Goal: Task Accomplishment & Management: Manage account settings

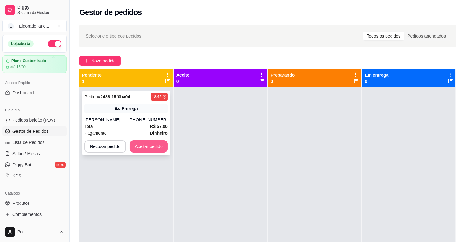
click at [162, 145] on button "Aceitar pedido" at bounding box center [149, 146] width 38 height 12
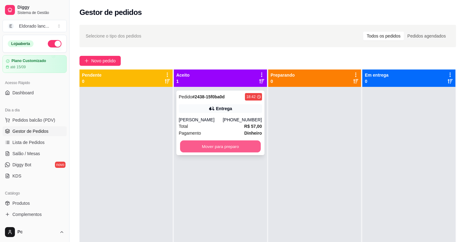
click at [199, 148] on button "Mover para preparo" at bounding box center [220, 147] width 81 height 12
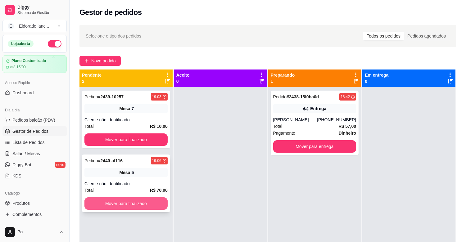
click at [147, 201] on button "Mover para finalizado" at bounding box center [125, 204] width 83 height 12
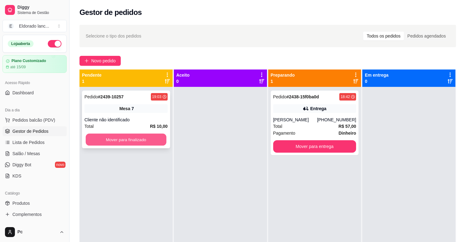
click at [146, 143] on button "Mover para finalizado" at bounding box center [126, 140] width 81 height 12
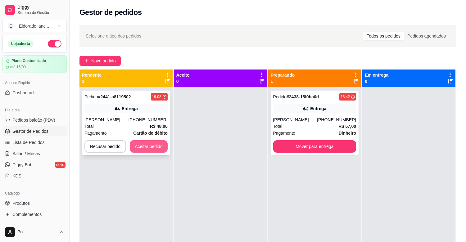
click at [146, 143] on button "Aceitar pedido" at bounding box center [149, 146] width 38 height 12
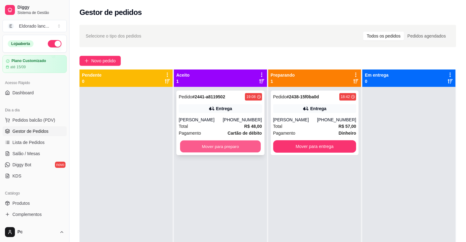
click at [203, 141] on button "Mover para preparo" at bounding box center [220, 147] width 81 height 12
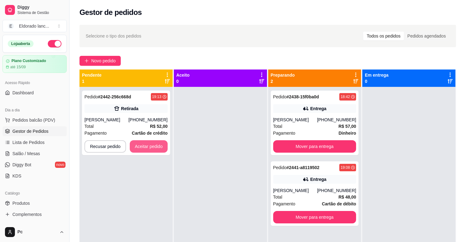
click at [153, 144] on button "Aceitar pedido" at bounding box center [149, 146] width 38 height 12
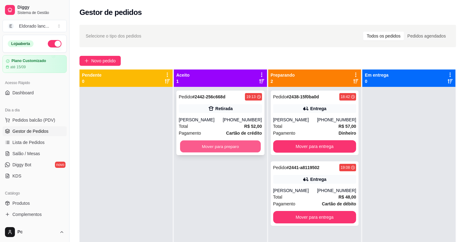
click at [190, 144] on button "Mover para preparo" at bounding box center [220, 147] width 81 height 12
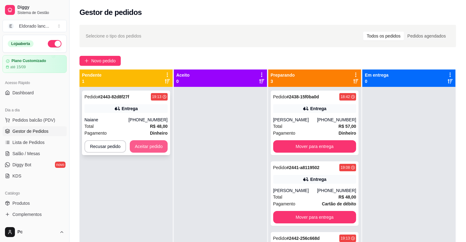
click at [157, 143] on button "Aceitar pedido" at bounding box center [149, 146] width 38 height 12
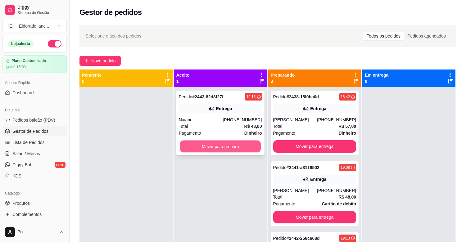
click at [188, 144] on button "Mover para preparo" at bounding box center [220, 147] width 81 height 12
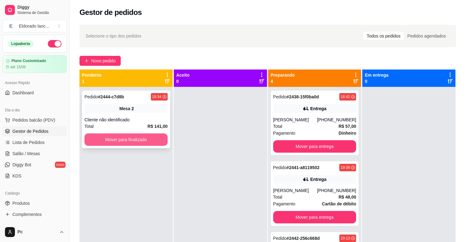
click at [159, 140] on button "Mover para finalizado" at bounding box center [125, 140] width 83 height 12
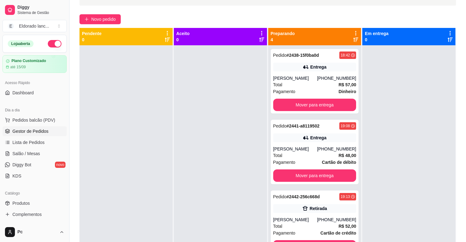
scroll to position [44, 0]
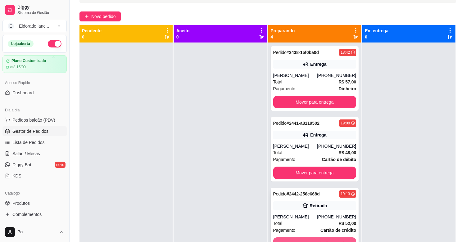
click at [325, 239] on button "Mover para retirada disponível" at bounding box center [314, 244] width 83 height 12
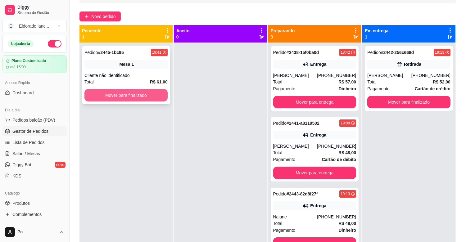
click at [143, 101] on button "Mover para finalizado" at bounding box center [125, 95] width 83 height 12
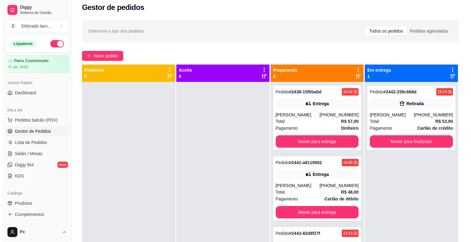
scroll to position [0, 0]
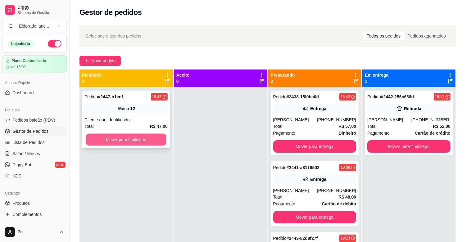
click at [144, 141] on button "Mover para finalizado" at bounding box center [126, 140] width 81 height 12
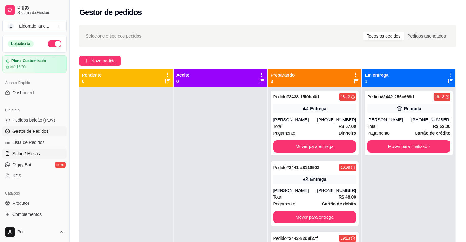
click at [28, 154] on span "Salão / Mesas" at bounding box center [26, 154] width 28 height 6
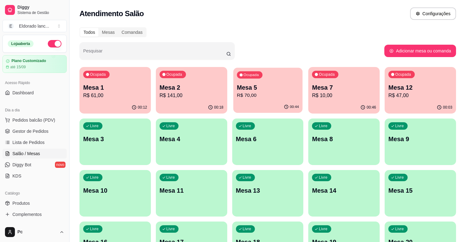
click at [278, 100] on div "Ocupada Mesa 5 R$ 70,00" at bounding box center [267, 85] width 69 height 34
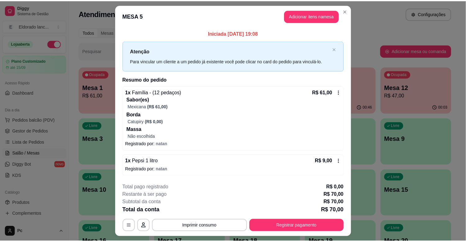
scroll to position [15, 0]
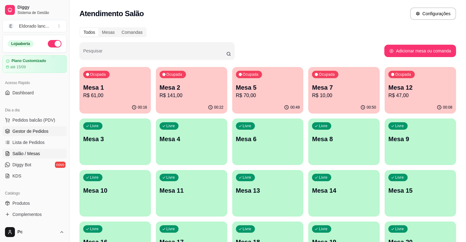
click at [35, 134] on span "Gestor de Pedidos" at bounding box center [30, 131] width 36 height 6
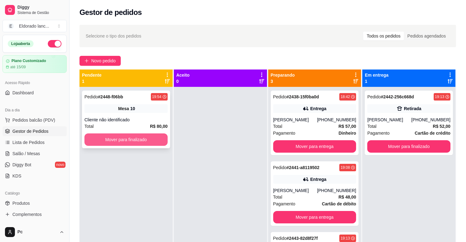
click at [155, 142] on button "Mover para finalizado" at bounding box center [125, 140] width 83 height 12
click at [154, 142] on button "Mover para finalizado" at bounding box center [126, 140] width 81 height 12
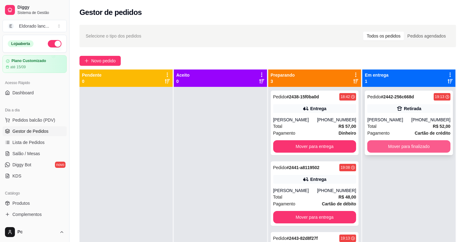
click at [404, 142] on button "Mover para finalizado" at bounding box center [408, 146] width 83 height 12
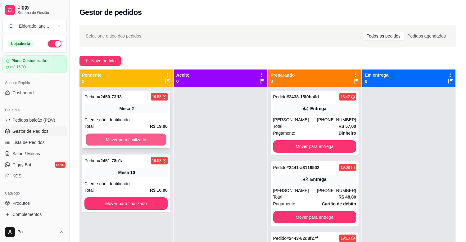
click at [106, 140] on button "Mover para finalizado" at bounding box center [126, 140] width 81 height 12
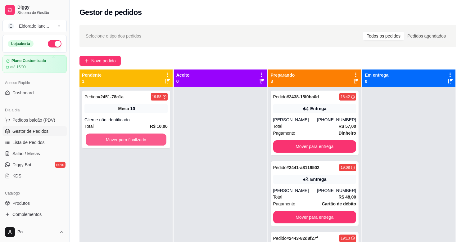
click at [106, 140] on button "Mover para finalizado" at bounding box center [126, 140] width 81 height 12
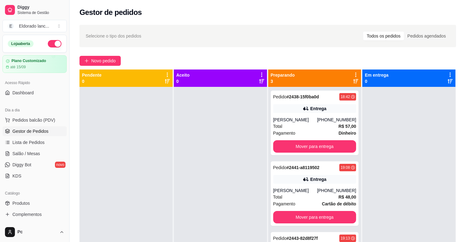
drag, startPoint x: 106, startPoint y: 140, endPoint x: 165, endPoint y: 255, distance: 129.5
click at [165, 242] on html "Diggy Sistema de Gestão E Eldorado lanc ... Loja aberta Plano Customizado até 1…" at bounding box center [233, 121] width 466 height 242
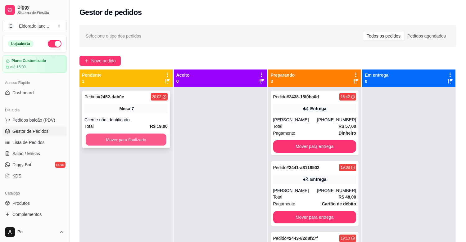
click at [116, 141] on button "Mover para finalizado" at bounding box center [126, 140] width 81 height 12
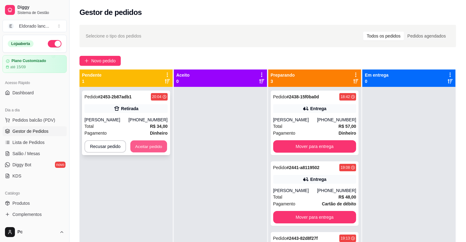
click at [153, 148] on button "Aceitar pedido" at bounding box center [148, 147] width 37 height 12
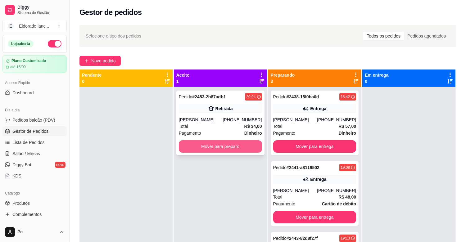
click at [188, 145] on button "Mover para preparo" at bounding box center [220, 146] width 83 height 12
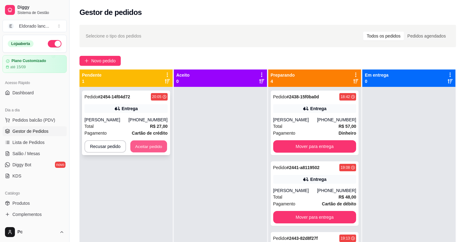
click at [151, 146] on button "Aceitar pedido" at bounding box center [148, 147] width 37 height 12
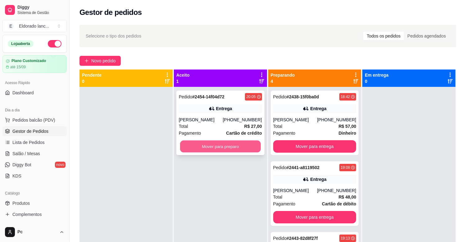
click at [195, 145] on button "Mover para preparo" at bounding box center [220, 147] width 81 height 12
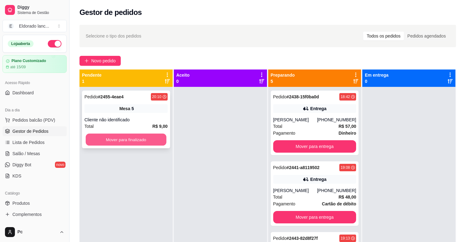
click at [148, 140] on button "Mover para finalizado" at bounding box center [126, 140] width 81 height 12
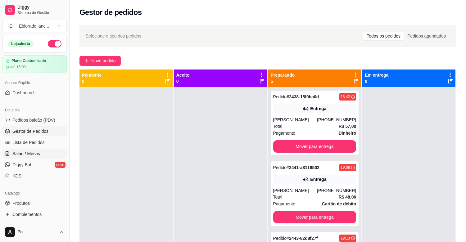
click at [48, 154] on link "Salão / Mesas" at bounding box center [34, 154] width 64 height 10
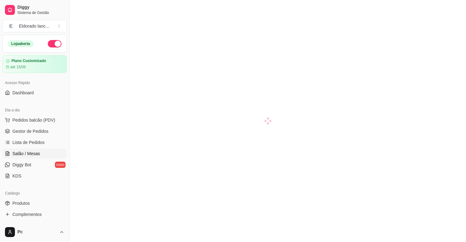
click at [48, 154] on link "Salão / Mesas" at bounding box center [34, 154] width 64 height 10
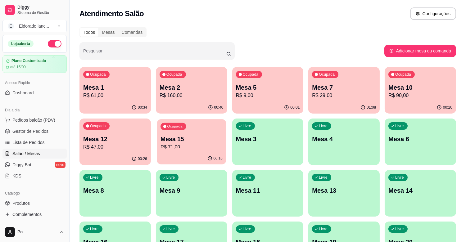
click at [179, 150] on p "R$ 71,00" at bounding box center [192, 147] width 62 height 7
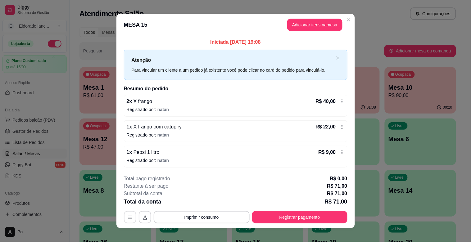
click at [128, 219] on icon "button" at bounding box center [130, 217] width 5 height 5
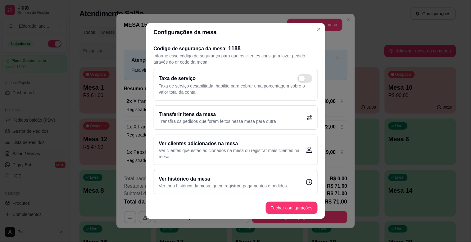
click at [206, 120] on p "Transfira os pedidos que foram feitos nessa mesa para outra" at bounding box center [217, 121] width 117 height 6
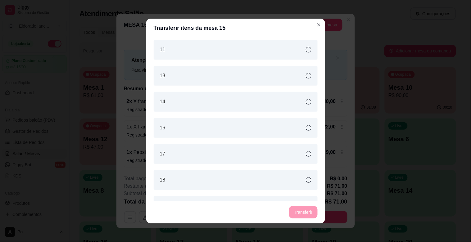
click at [212, 121] on div "16" at bounding box center [236, 128] width 164 height 20
click at [296, 212] on button "Transferir" at bounding box center [303, 212] width 28 height 12
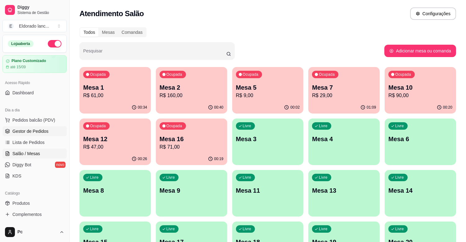
click at [32, 132] on span "Gestor de Pedidos" at bounding box center [30, 131] width 36 height 6
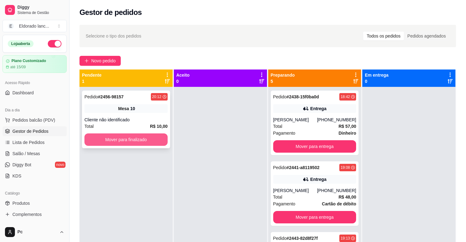
click at [114, 142] on button "Mover para finalizado" at bounding box center [125, 140] width 83 height 12
click at [114, 141] on button "Mover para finalizado" at bounding box center [126, 140] width 81 height 12
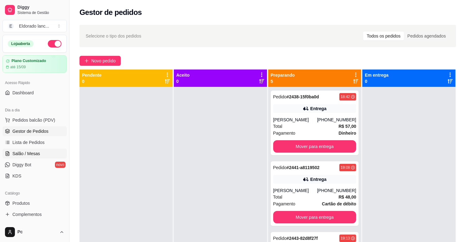
click at [41, 153] on link "Salão / Mesas" at bounding box center [34, 154] width 64 height 10
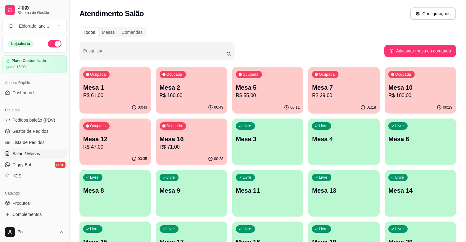
click at [320, 98] on p "R$ 29,00" at bounding box center [344, 95] width 64 height 7
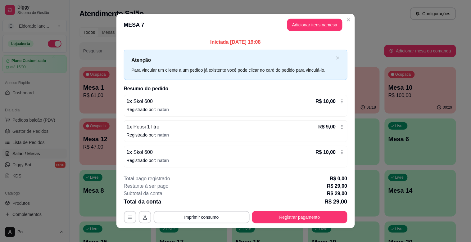
click at [340, 127] on icon at bounding box center [342, 127] width 5 height 5
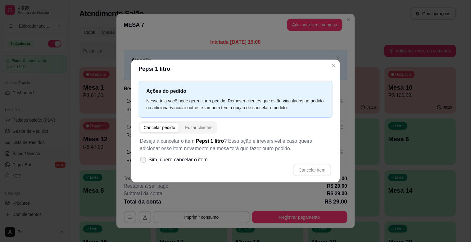
click at [145, 159] on icon at bounding box center [143, 159] width 5 height 3
click at [144, 161] on input "Sim, quero cancelar o item." at bounding box center [142, 163] width 4 height 4
checkbox input "true"
click at [311, 170] on button "Cancelar item" at bounding box center [312, 170] width 37 height 12
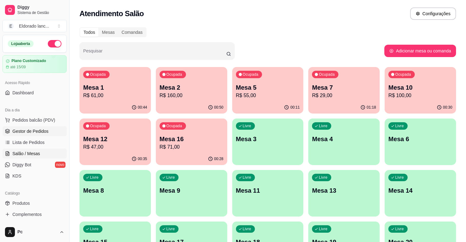
click at [23, 132] on span "Gestor de Pedidos" at bounding box center [30, 131] width 36 height 6
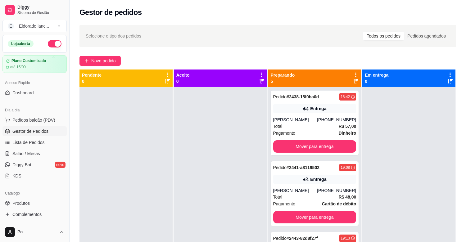
click at [33, 129] on span "Gestor de Pedidos" at bounding box center [30, 131] width 36 height 6
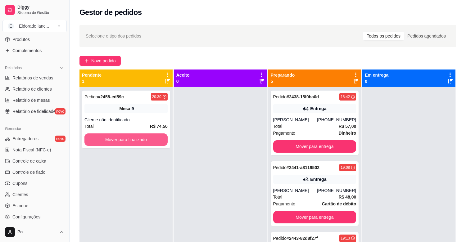
click at [148, 141] on button "Mover para finalizado" at bounding box center [125, 140] width 83 height 12
click at [148, 141] on button "Mover para finalizado" at bounding box center [126, 140] width 81 height 12
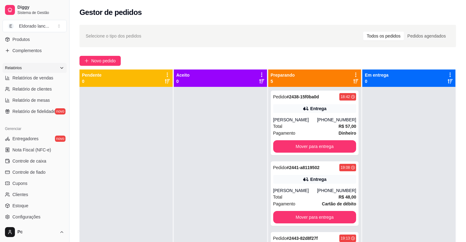
click at [57, 65] on div "Relatórios" at bounding box center [34, 68] width 64 height 10
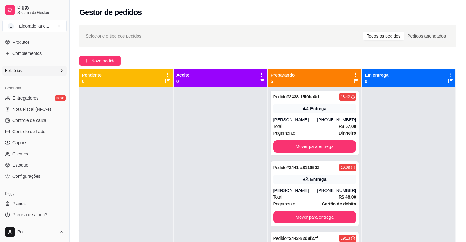
scroll to position [161, 0]
drag, startPoint x: 67, startPoint y: 133, endPoint x: 71, endPoint y: 101, distance: 31.9
click at [71, 101] on button "Toggle Sidebar" at bounding box center [69, 121] width 5 height 242
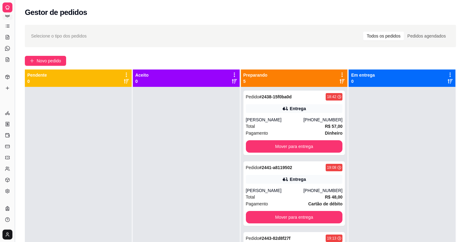
scroll to position [36, 0]
click at [6, 39] on icon at bounding box center [7, 37] width 3 height 4
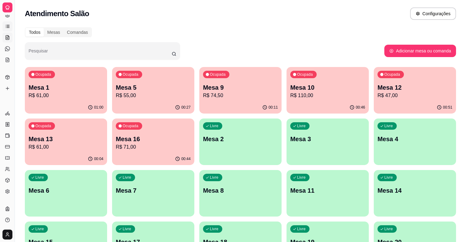
click at [6, 25] on icon at bounding box center [7, 26] width 5 height 5
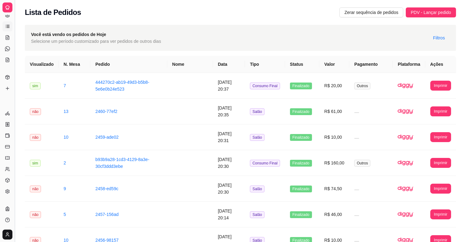
click at [14, 73] on button "Toggle Sidebar" at bounding box center [14, 121] width 5 height 242
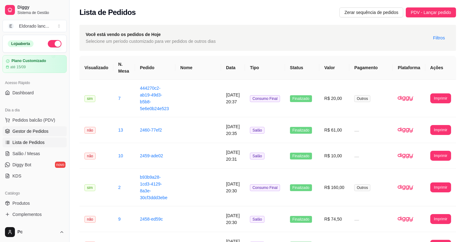
click at [38, 132] on span "Gestor de Pedidos" at bounding box center [30, 131] width 36 height 6
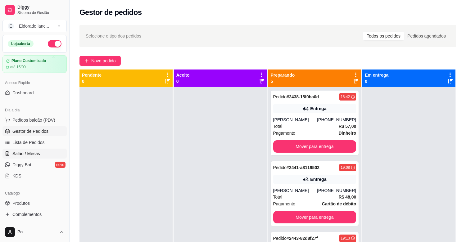
click at [12, 155] on span "Salão / Mesas" at bounding box center [26, 154] width 28 height 6
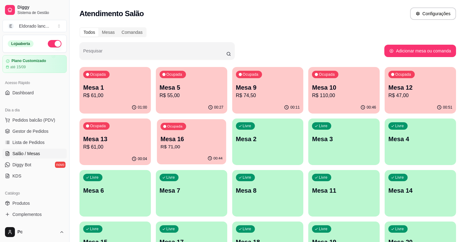
click at [191, 147] on p "R$ 71,00" at bounding box center [192, 147] width 62 height 7
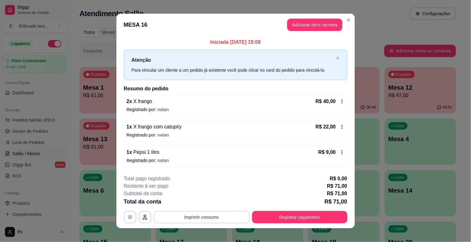
click at [243, 217] on button "Imprimir consumo" at bounding box center [202, 217] width 96 height 12
click at [197, 201] on button "IMPRESSORA" at bounding box center [200, 203] width 43 height 10
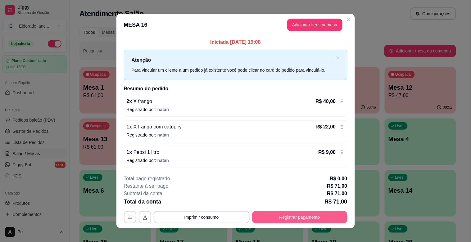
click at [277, 212] on button "Registrar pagamento" at bounding box center [299, 217] width 95 height 12
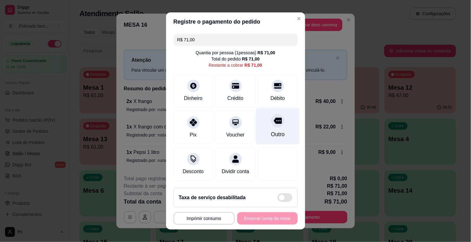
click at [274, 120] on icon at bounding box center [278, 121] width 8 height 6
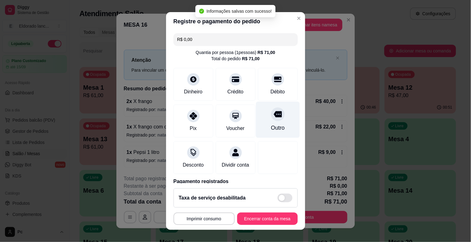
type input "R$ 0,00"
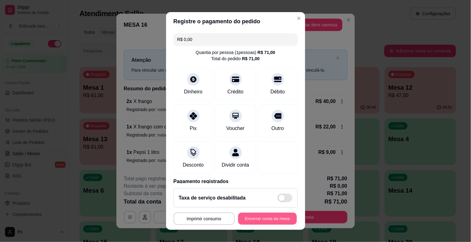
click at [270, 221] on button "Encerrar conta da mesa" at bounding box center [267, 219] width 59 height 12
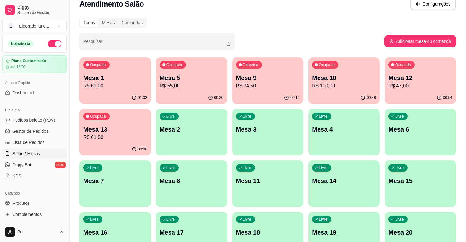
scroll to position [10, 0]
click at [21, 133] on span "Gestor de Pedidos" at bounding box center [30, 131] width 36 height 6
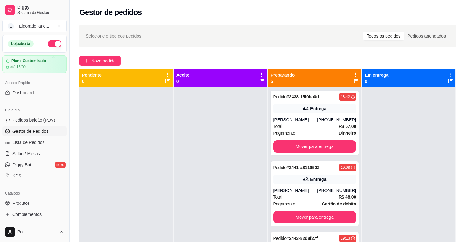
click at [26, 130] on span "Gestor de Pedidos" at bounding box center [30, 131] width 36 height 6
click at [315, 145] on button "Mover para entrega" at bounding box center [315, 147] width 81 height 12
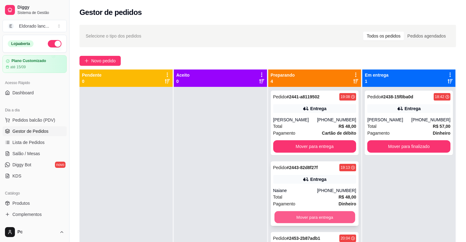
click at [328, 221] on button "Mover para entrega" at bounding box center [315, 218] width 81 height 12
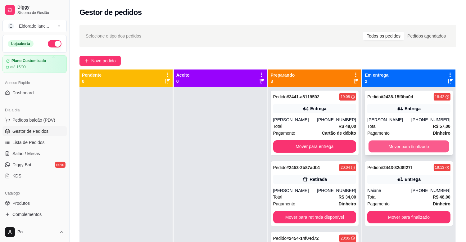
click at [396, 142] on button "Mover para finalizado" at bounding box center [409, 147] width 81 height 12
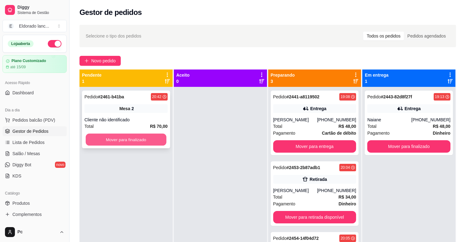
click at [134, 138] on button "Mover para finalizado" at bounding box center [126, 140] width 81 height 12
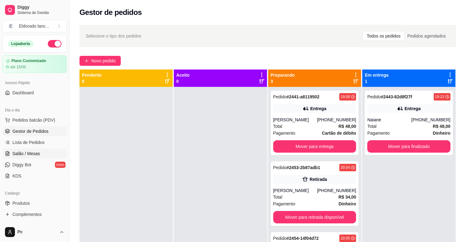
click at [35, 156] on span "Salão / Mesas" at bounding box center [26, 154] width 28 height 6
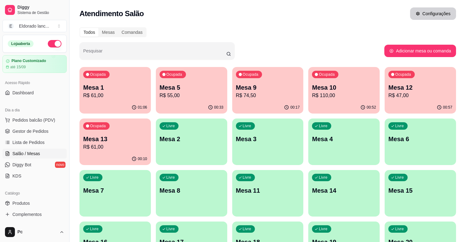
click at [422, 16] on button "Configurações" at bounding box center [433, 13] width 46 height 12
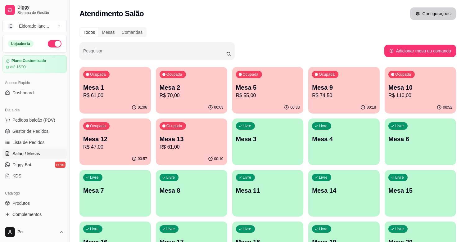
click at [431, 11] on button "Configurações" at bounding box center [433, 13] width 46 height 12
click at [102, 32] on div "Mesas" at bounding box center [108, 32] width 20 height 9
click at [98, 28] on input "Mesas" at bounding box center [98, 28] width 0 height 0
click at [125, 30] on div "Comandas" at bounding box center [132, 32] width 28 height 9
click at [118, 28] on input "Comandas" at bounding box center [118, 28] width 0 height 0
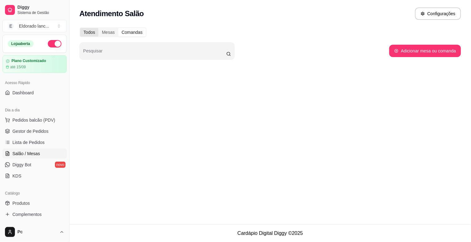
click at [90, 31] on div "Todos" at bounding box center [89, 32] width 18 height 9
click at [80, 28] on input "Todos" at bounding box center [80, 28] width 0 height 0
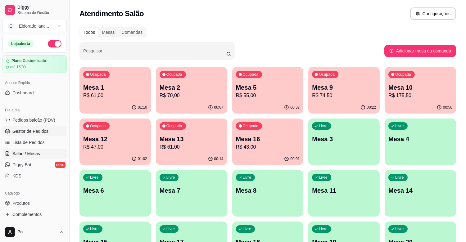
click at [24, 130] on span "Gestor de Pedidos" at bounding box center [30, 131] width 36 height 6
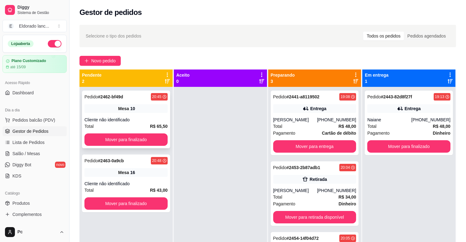
click at [117, 146] on div "Pedido # 2462-bf49d 20:45 Mesa 10 Cliente não identificado Total R$ 65,50 Mover…" at bounding box center [126, 120] width 88 height 58
click at [118, 140] on button "Mover para finalizado" at bounding box center [125, 140] width 83 height 12
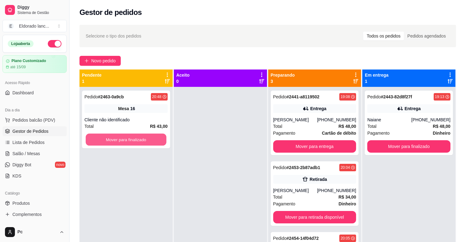
click at [118, 140] on button "Mover para finalizado" at bounding box center [126, 140] width 81 height 12
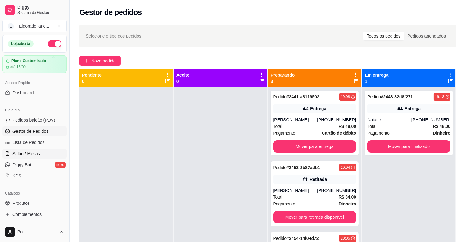
click at [45, 151] on link "Salão / Mesas" at bounding box center [34, 154] width 64 height 10
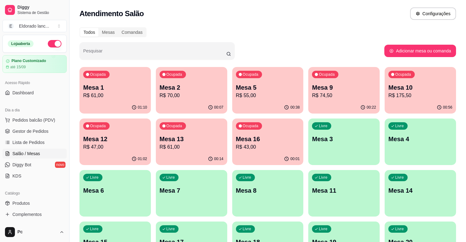
click at [135, 136] on p "Mesa 12" at bounding box center [115, 139] width 64 height 9
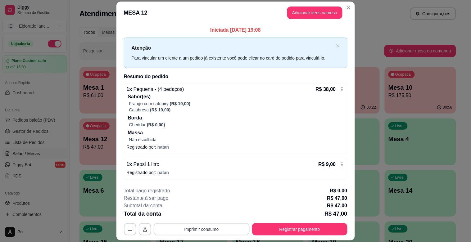
click at [222, 229] on button "Imprimir consumo" at bounding box center [202, 229] width 96 height 12
drag, startPoint x: 210, startPoint y: 208, endPoint x: 210, endPoint y: 212, distance: 3.4
click at [210, 212] on div "Escolha a impressora IMPRESSORA" at bounding box center [201, 210] width 51 height 21
click at [210, 212] on button "IMPRESSORA" at bounding box center [200, 215] width 43 height 10
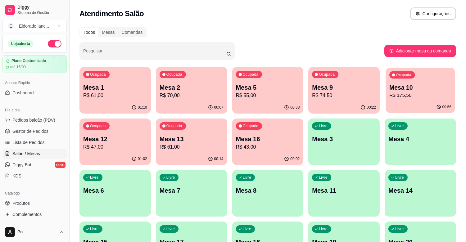
click at [416, 97] on p "R$ 175,50" at bounding box center [421, 95] width 62 height 7
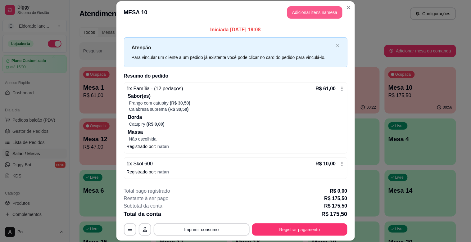
click at [320, 11] on button "Adicionar itens na mesa" at bounding box center [314, 12] width 55 height 12
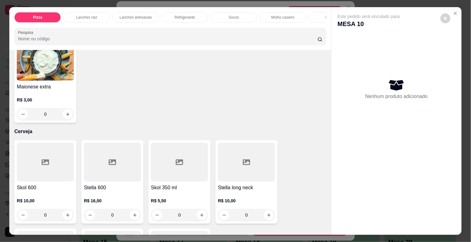
scroll to position [1516, 0]
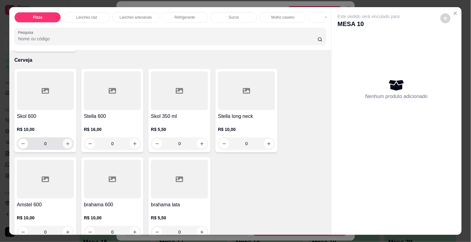
click at [66, 144] on icon "increase-product-quantity" at bounding box center [68, 144] width 5 height 5
type input "1"
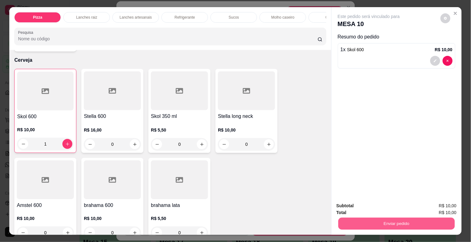
click at [349, 218] on button "Enviar pedido" at bounding box center [396, 224] width 116 height 12
click at [363, 202] on button "Não registrar e enviar pedido" at bounding box center [376, 206] width 65 height 12
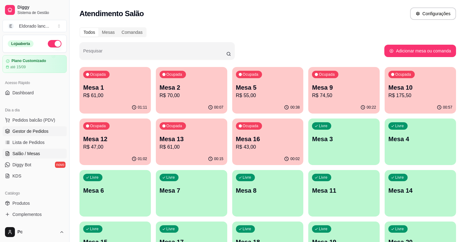
click at [36, 127] on link "Gestor de Pedidos" at bounding box center [34, 131] width 64 height 10
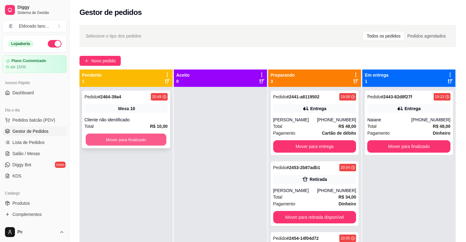
click at [98, 138] on button "Mover para finalizado" at bounding box center [126, 140] width 81 height 12
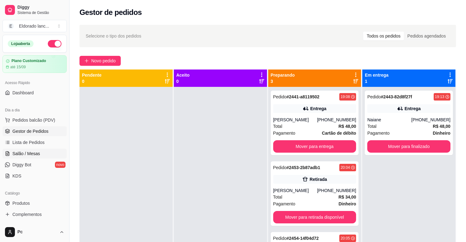
click at [35, 152] on span "Salão / Mesas" at bounding box center [26, 154] width 28 height 6
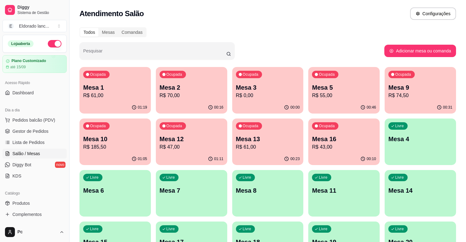
click at [250, 161] on div "00:23" at bounding box center [267, 159] width 71 height 12
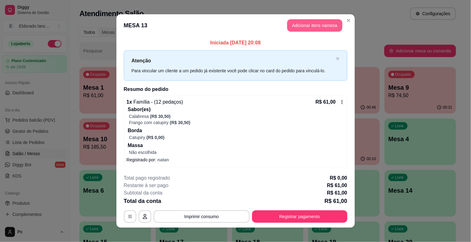
click at [305, 24] on button "Adicionar itens na mesa" at bounding box center [314, 25] width 55 height 12
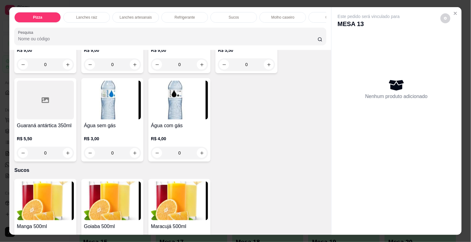
scroll to position [1125, 0]
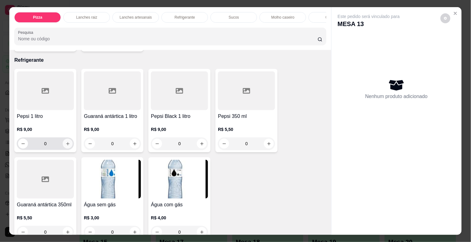
click at [66, 145] on icon "increase-product-quantity" at bounding box center [68, 144] width 5 height 5
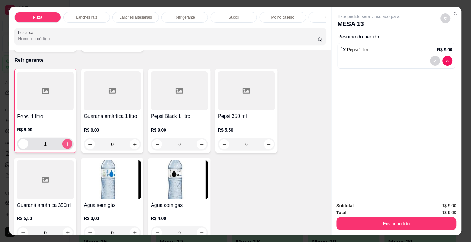
click at [66, 145] on icon "increase-product-quantity" at bounding box center [67, 144] width 5 height 5
type input "2"
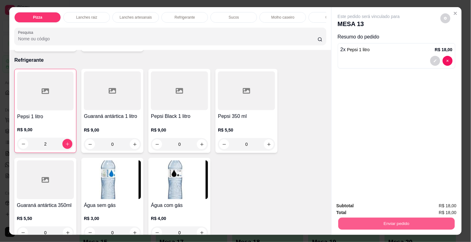
click at [357, 226] on button "Enviar pedido" at bounding box center [396, 224] width 116 height 12
click at [361, 206] on button "Não registrar e enviar pedido" at bounding box center [376, 205] width 63 height 11
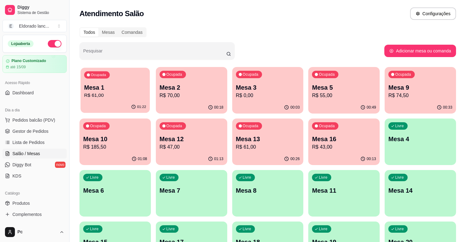
click at [111, 90] on p "Mesa 1" at bounding box center [115, 88] width 62 height 8
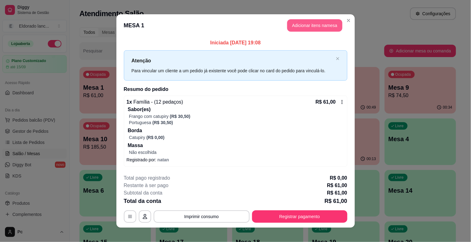
click at [307, 21] on button "Adicionar itens na mesa" at bounding box center [314, 25] width 55 height 12
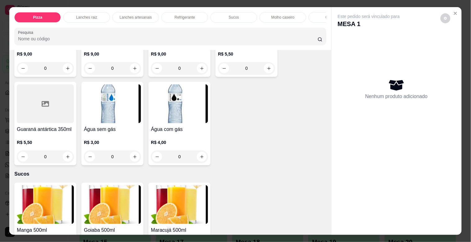
scroll to position [1140, 0]
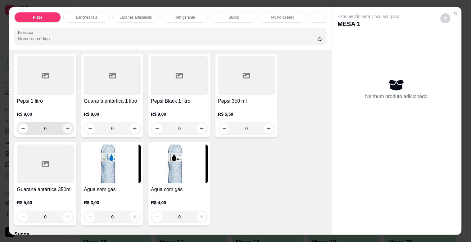
click at [66, 130] on icon "increase-product-quantity" at bounding box center [68, 128] width 5 height 5
type input "1"
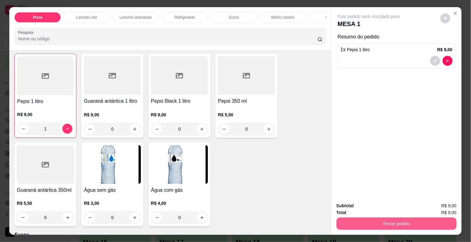
click at [422, 220] on button "Enviar pedido" at bounding box center [397, 224] width 120 height 12
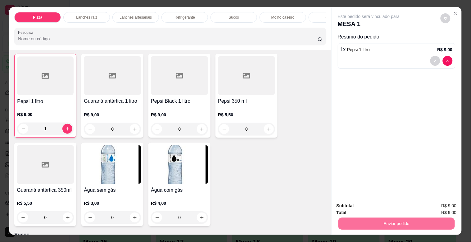
click at [367, 208] on button "Não registrar e enviar pedido" at bounding box center [376, 206] width 65 height 12
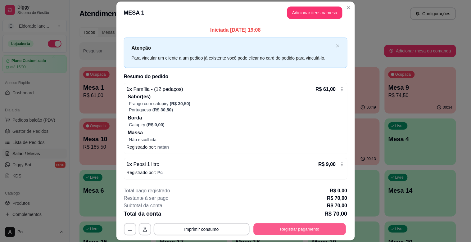
click at [308, 230] on button "Registrar pagamento" at bounding box center [299, 229] width 93 height 12
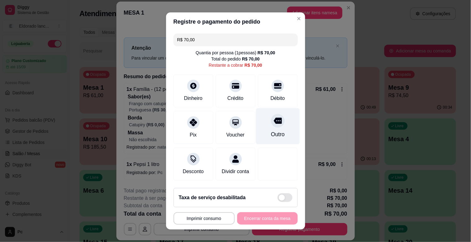
click at [274, 121] on div "Outro" at bounding box center [278, 126] width 44 height 36
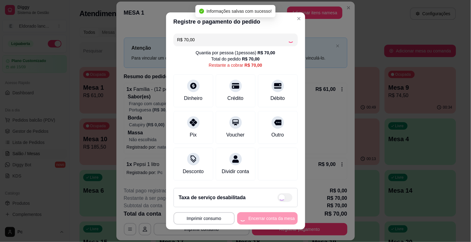
type input "R$ 0,00"
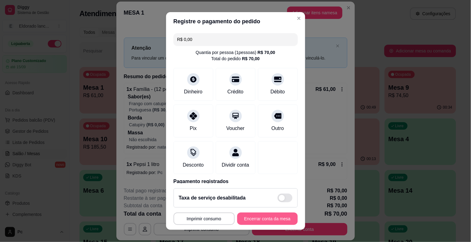
click at [251, 219] on button "Encerrar conta da mesa" at bounding box center [267, 219] width 61 height 12
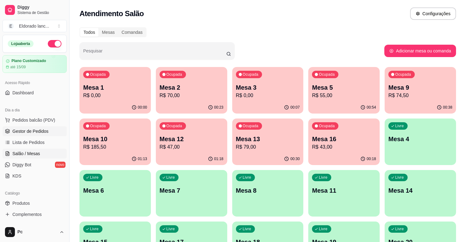
click at [33, 132] on span "Gestor de Pedidos" at bounding box center [30, 131] width 36 height 6
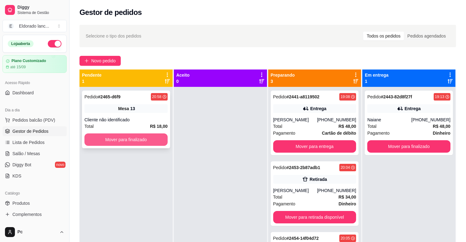
click at [138, 141] on button "Mover para finalizado" at bounding box center [125, 140] width 83 height 12
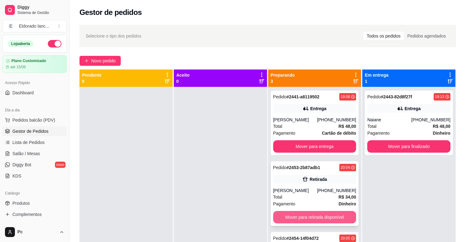
click at [319, 216] on button "Mover para retirada disponível" at bounding box center [314, 217] width 83 height 12
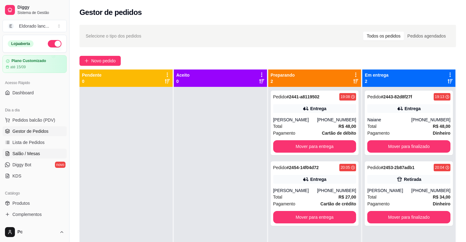
click at [22, 153] on span "Salão / Mesas" at bounding box center [26, 154] width 28 height 6
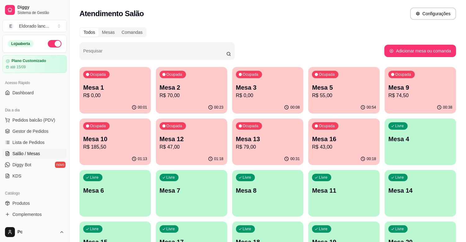
click at [205, 93] on p "R$ 70,00" at bounding box center [192, 95] width 64 height 7
click at [285, 89] on p "Mesa 3" at bounding box center [268, 87] width 64 height 9
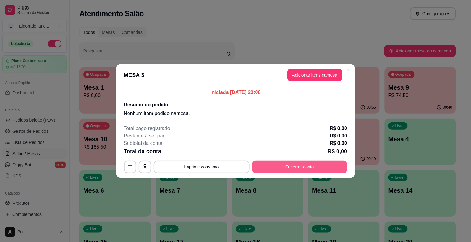
click at [288, 167] on button "Encerrar conta" at bounding box center [299, 167] width 95 height 12
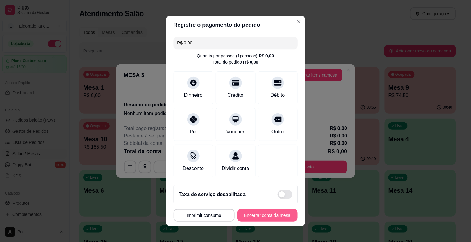
click at [253, 218] on button "Encerrar conta da mesa" at bounding box center [267, 215] width 61 height 12
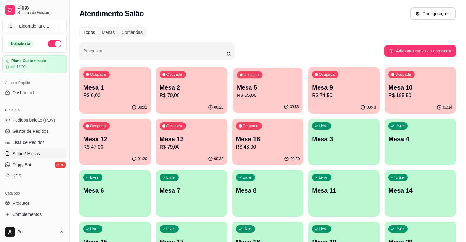
click at [277, 90] on p "Mesa 5" at bounding box center [268, 88] width 62 height 8
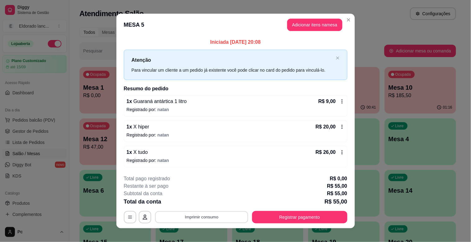
click at [203, 212] on button "Imprimir consumo" at bounding box center [201, 217] width 93 height 12
click at [202, 203] on button "IMPRESSORA" at bounding box center [200, 203] width 43 height 10
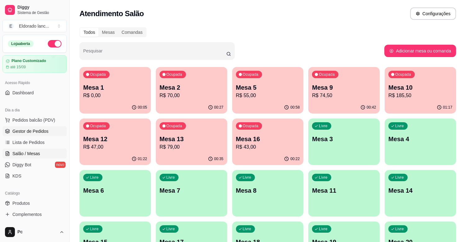
click at [25, 130] on span "Gestor de Pedidos" at bounding box center [30, 131] width 36 height 6
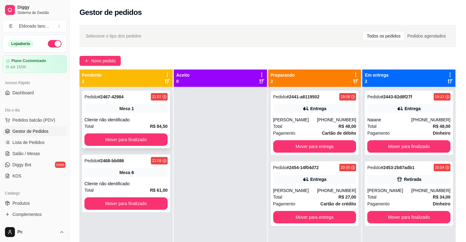
click at [100, 147] on div "Pedido # 2467-42984 21:07 Mesa 1 Cliente não identificado Total R$ 84,50 Mover …" at bounding box center [126, 120] width 88 height 58
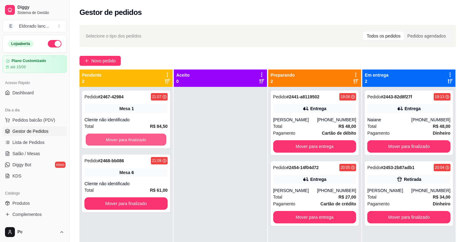
click at [100, 142] on button "Mover para finalizado" at bounding box center [126, 140] width 81 height 12
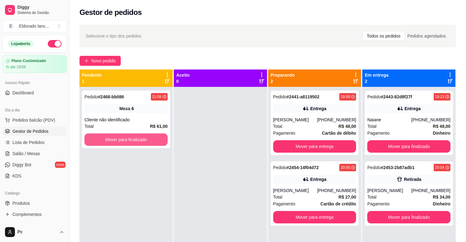
click at [100, 142] on button "Mover para finalizado" at bounding box center [125, 140] width 83 height 12
click at [120, 139] on button "Mover para finalizado" at bounding box center [126, 140] width 81 height 12
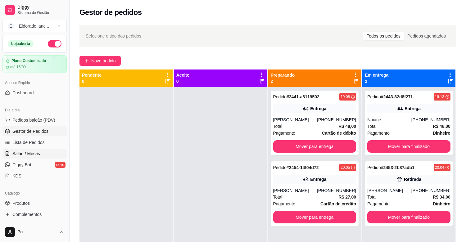
click at [32, 152] on span "Salão / Mesas" at bounding box center [26, 154] width 28 height 6
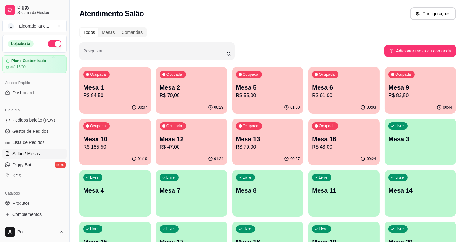
click at [278, 87] on p "Mesa 5" at bounding box center [268, 87] width 64 height 9
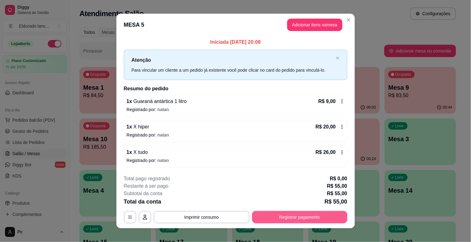
click at [293, 218] on button "Registrar pagamento" at bounding box center [299, 217] width 95 height 12
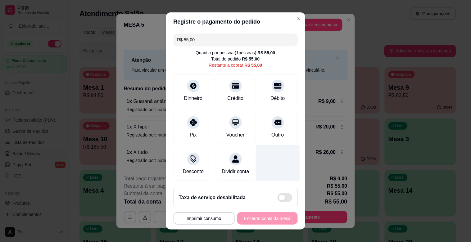
click at [259, 181] on div at bounding box center [278, 163] width 44 height 36
click at [260, 220] on div "**********" at bounding box center [236, 218] width 124 height 12
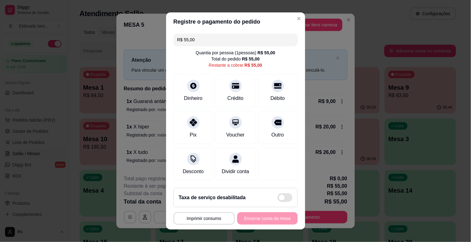
click at [260, 220] on div "**********" at bounding box center [236, 218] width 124 height 12
click at [191, 88] on icon at bounding box center [193, 84] width 8 height 8
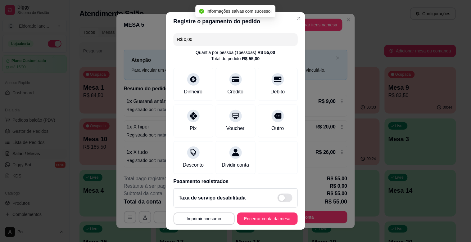
type input "R$ 0,00"
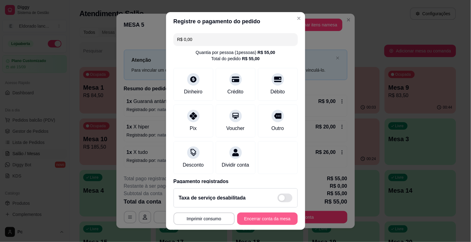
click at [274, 221] on button "Encerrar conta da mesa" at bounding box center [267, 219] width 61 height 12
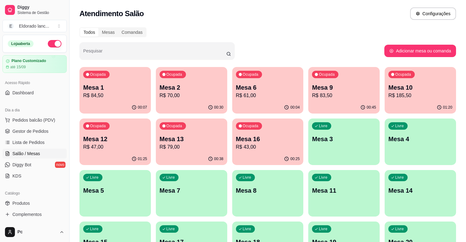
click at [306, 172] on div "Ocupada Mesa 1 R$ 84,50 00:07 Ocupada Mesa 2 R$ 70,00 00:30 Ocupada Mesa 6 R$ 6…" at bounding box center [268, 167] width 377 height 201
click at [427, 84] on p "Mesa 10" at bounding box center [421, 87] width 64 height 9
click at [31, 132] on span "Gestor de Pedidos" at bounding box center [30, 131] width 36 height 6
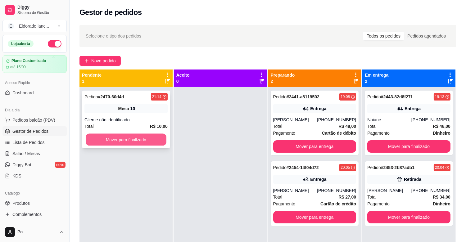
click at [121, 138] on button "Mover para finalizado" at bounding box center [126, 140] width 81 height 12
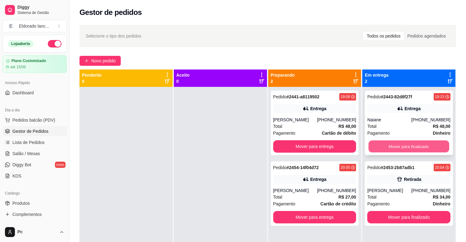
click at [408, 144] on button "Mover para finalizado" at bounding box center [409, 147] width 81 height 12
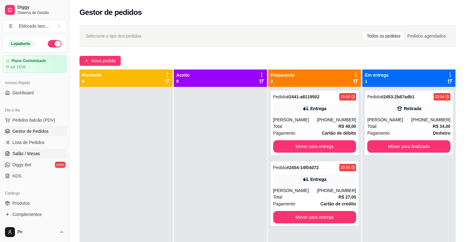
click at [30, 152] on span "Salão / Mesas" at bounding box center [26, 154] width 28 height 6
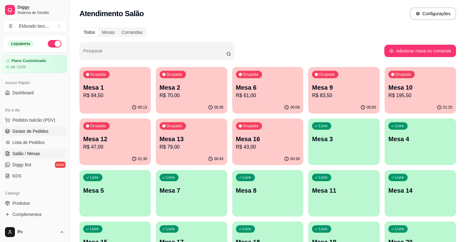
click at [25, 133] on span "Gestor de Pedidos" at bounding box center [30, 131] width 36 height 6
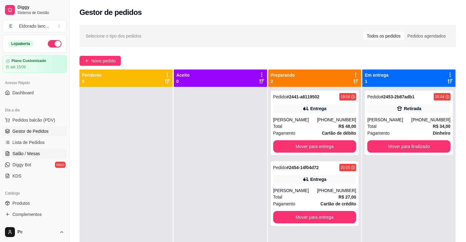
click at [29, 153] on span "Salão / Mesas" at bounding box center [26, 154] width 28 height 6
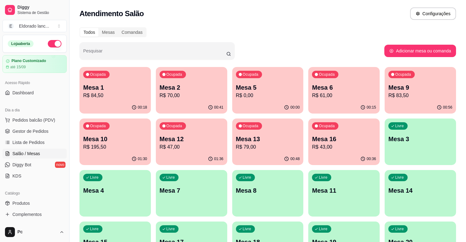
click at [406, 80] on div "Ocupada Mesa 9 R$ 83,50" at bounding box center [420, 84] width 71 height 34
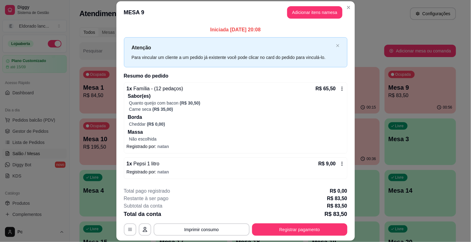
scroll to position [25, 0]
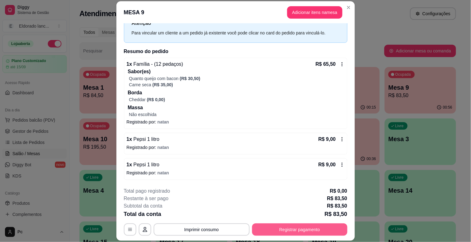
click at [315, 229] on button "Registrar pagamento" at bounding box center [299, 230] width 95 height 12
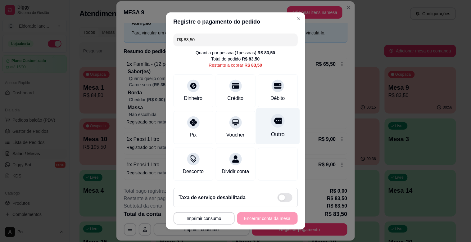
click at [281, 121] on div "Outro" at bounding box center [278, 126] width 44 height 36
click at [279, 218] on div "**********" at bounding box center [236, 218] width 124 height 12
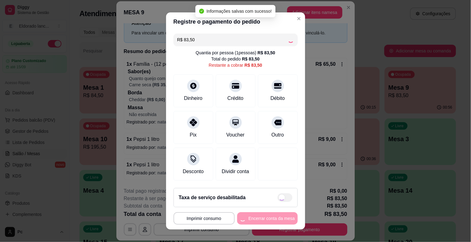
type input "R$ 0,00"
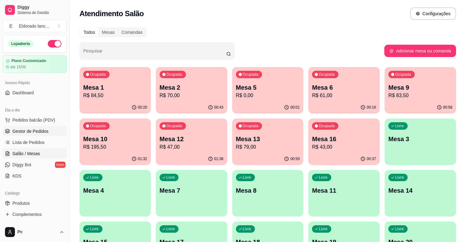
click at [44, 129] on span "Gestor de Pedidos" at bounding box center [30, 131] width 36 height 6
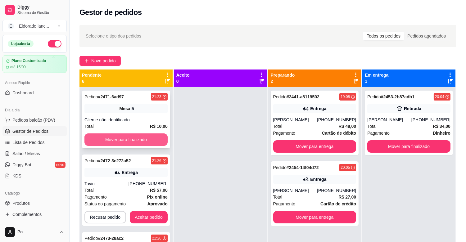
click at [145, 138] on button "Mover para finalizado" at bounding box center [125, 140] width 83 height 12
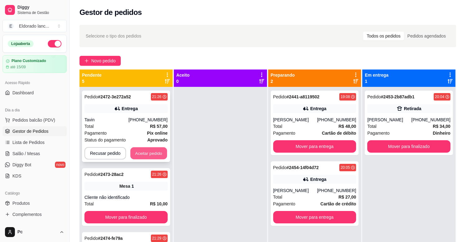
click at [151, 153] on button "Aceitar pedido" at bounding box center [148, 154] width 37 height 12
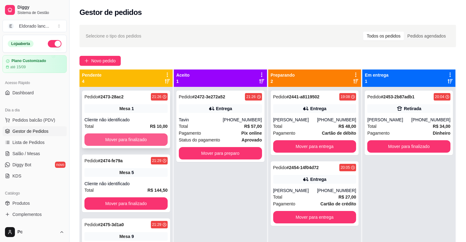
click at [146, 135] on button "Mover para finalizado" at bounding box center [125, 140] width 83 height 12
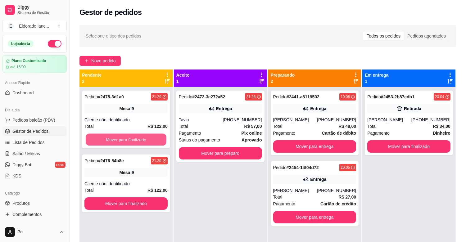
click at [146, 135] on button "Mover para finalizado" at bounding box center [126, 140] width 81 height 12
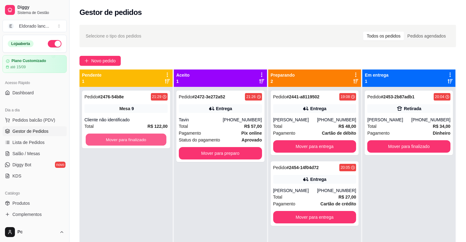
click at [146, 135] on button "Mover para finalizado" at bounding box center [126, 140] width 81 height 12
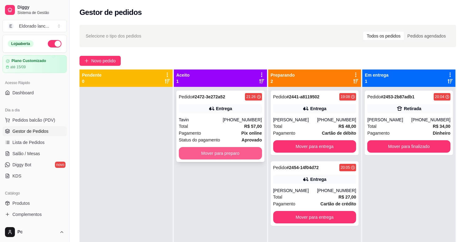
click at [211, 152] on button "Mover para preparo" at bounding box center [220, 153] width 83 height 12
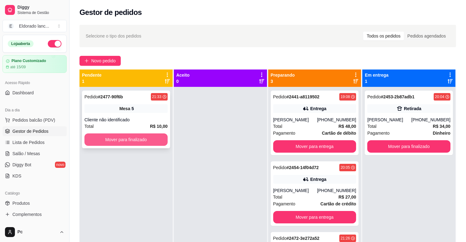
click at [120, 139] on button "Mover para finalizado" at bounding box center [125, 140] width 83 height 12
click at [145, 138] on button "Mover para finalizado" at bounding box center [125, 140] width 83 height 12
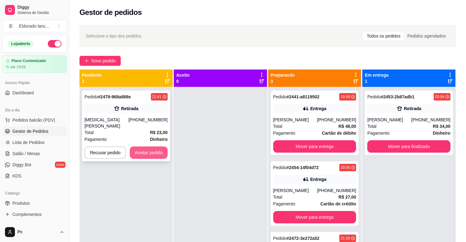
click at [159, 148] on button "Aceitar pedido" at bounding box center [149, 153] width 38 height 12
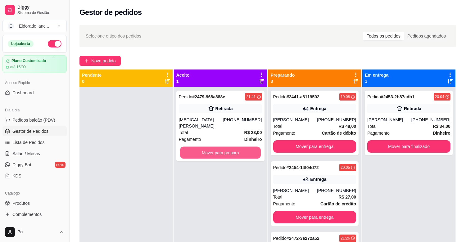
click at [211, 147] on button "Mover para preparo" at bounding box center [220, 153] width 81 height 12
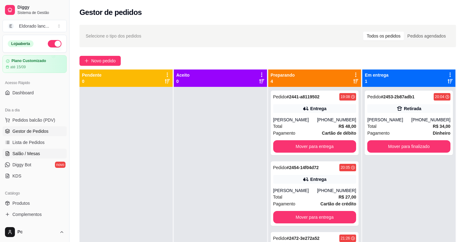
click at [43, 155] on link "Salão / Mesas" at bounding box center [34, 154] width 64 height 10
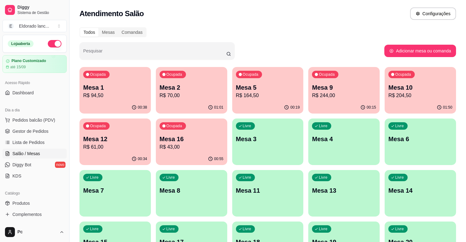
click at [130, 98] on p "R$ 94,50" at bounding box center [115, 95] width 64 height 7
click at [35, 131] on span "Gestor de Pedidos" at bounding box center [30, 131] width 36 height 6
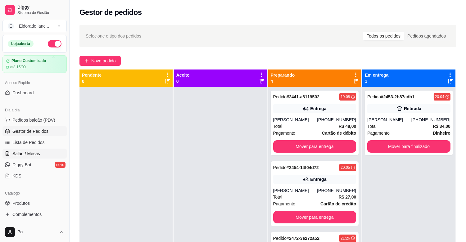
click at [42, 153] on link "Salão / Mesas" at bounding box center [34, 154] width 64 height 10
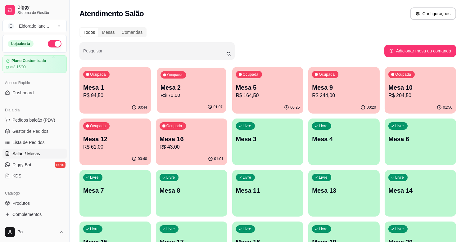
click at [219, 99] on div "Ocupada Mesa 2 R$ 70,00" at bounding box center [191, 85] width 69 height 34
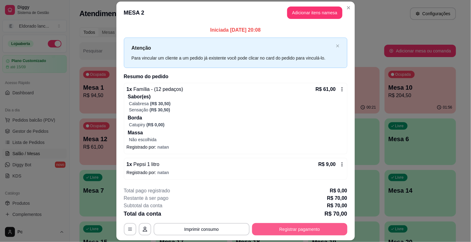
click at [273, 225] on button "Registrar pagamento" at bounding box center [299, 229] width 95 height 12
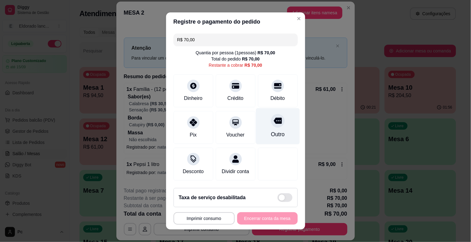
click at [274, 118] on icon at bounding box center [278, 121] width 8 height 6
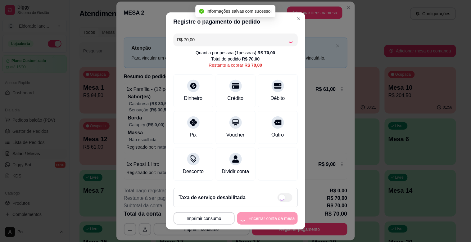
type input "R$ 0,00"
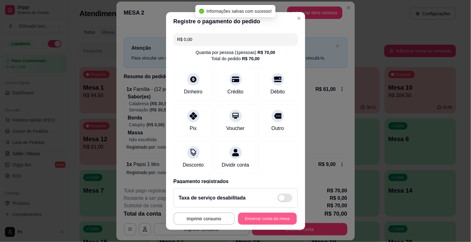
click at [263, 221] on button "Encerrar conta da mesa" at bounding box center [267, 219] width 59 height 12
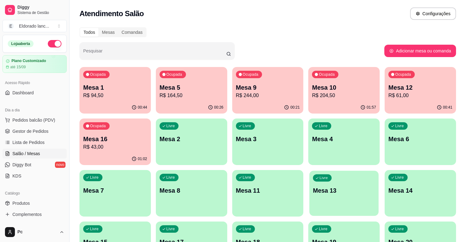
click at [354, 212] on div "button" at bounding box center [344, 212] width 69 height 7
click at [46, 137] on ul "Pedidos balcão (PDV) Gestor de Pedidos Lista de Pedidos Salão / Mesas Diggy Bot…" at bounding box center [34, 148] width 64 height 66
click at [43, 132] on span "Gestor de Pedidos" at bounding box center [30, 131] width 36 height 6
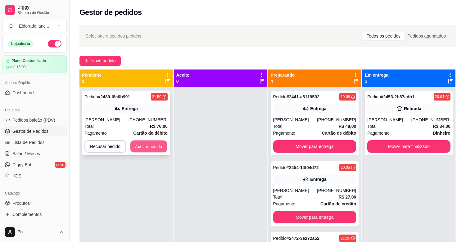
click at [157, 144] on button "Aceitar pedido" at bounding box center [148, 147] width 37 height 12
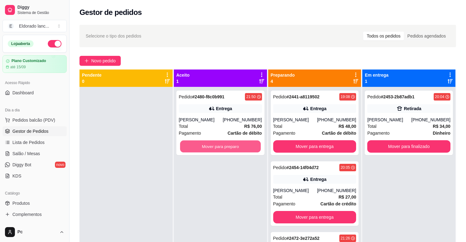
click at [218, 145] on button "Mover para preparo" at bounding box center [220, 147] width 81 height 12
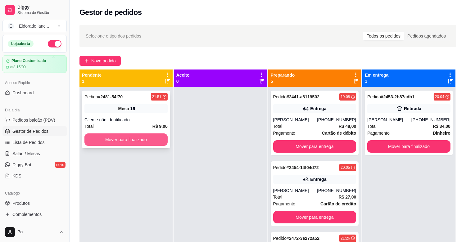
click at [141, 140] on button "Mover para finalizado" at bounding box center [125, 140] width 83 height 12
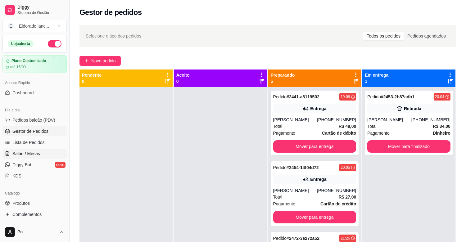
click at [30, 154] on span "Salão / Mesas" at bounding box center [26, 154] width 28 height 6
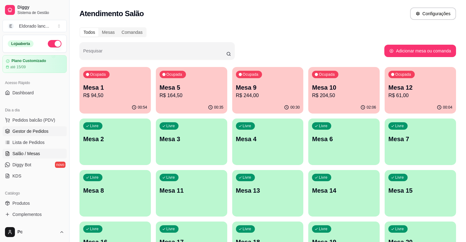
click at [40, 133] on span "Gestor de Pedidos" at bounding box center [30, 131] width 36 height 6
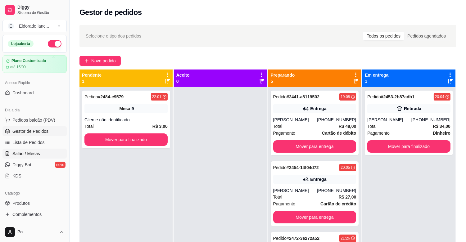
click at [30, 157] on link "Salão / Mesas" at bounding box center [34, 154] width 64 height 10
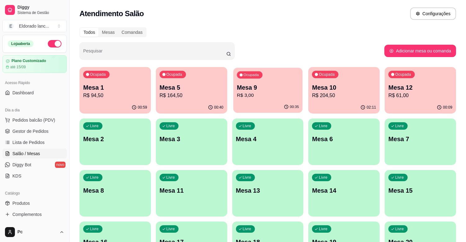
click at [261, 96] on p "R$ 3,00" at bounding box center [268, 95] width 62 height 7
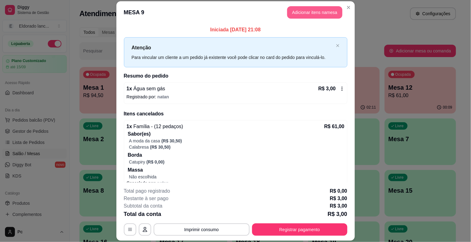
click at [311, 12] on button "Adicionar itens na mesa" at bounding box center [314, 12] width 55 height 12
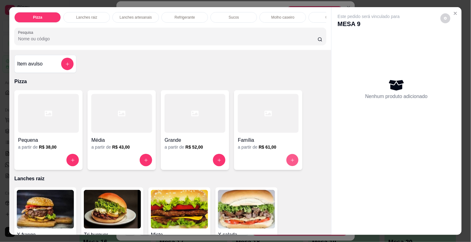
click at [287, 160] on button "increase-product-quantity" at bounding box center [293, 160] width 12 height 12
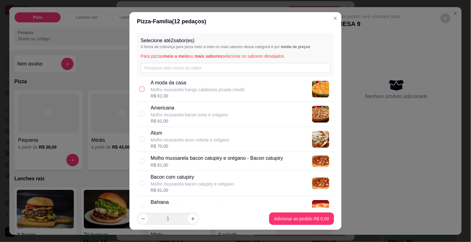
click at [139, 87] on input "checkbox" at bounding box center [141, 89] width 5 height 5
checkbox input "true"
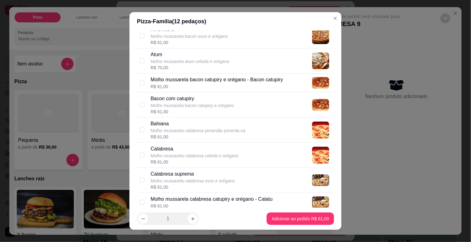
scroll to position [75, 0]
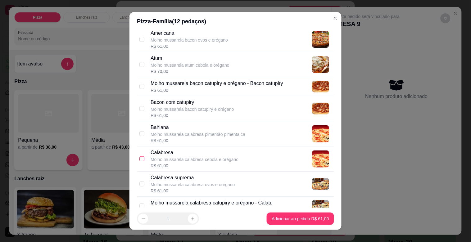
click at [142, 158] on input "checkbox" at bounding box center [141, 159] width 5 height 5
checkbox input "true"
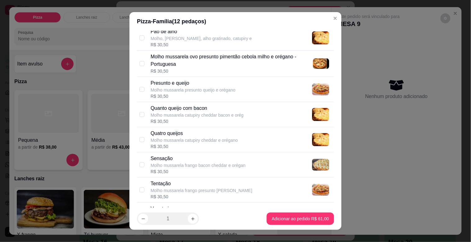
scroll to position [696, 0]
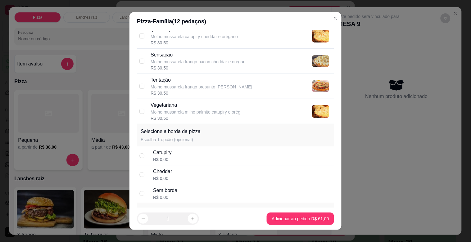
click at [142, 158] on input "radio" at bounding box center [141, 155] width 5 height 5
radio input "true"
click at [142, 158] on input "radio" at bounding box center [141, 155] width 5 height 5
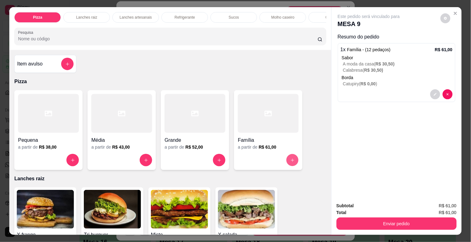
click at [291, 162] on icon "increase-product-quantity" at bounding box center [292, 160] width 5 height 5
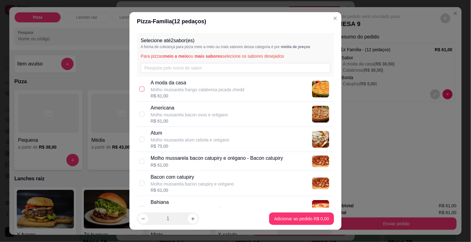
click at [139, 89] on input "checkbox" at bounding box center [141, 89] width 5 height 5
checkbox input "true"
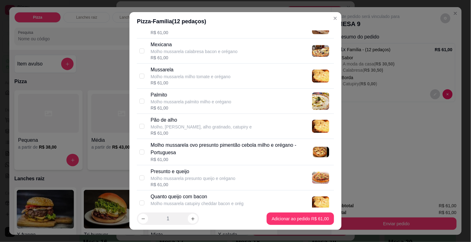
scroll to position [555, 0]
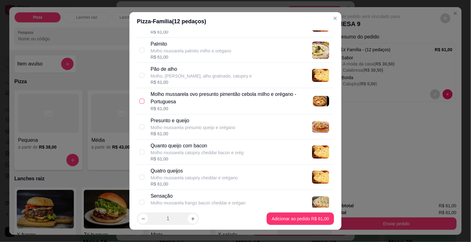
click at [140, 100] on input "checkbox" at bounding box center [141, 101] width 5 height 5
checkbox input "true"
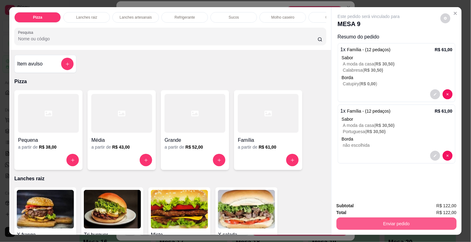
click at [348, 218] on button "Enviar pedido" at bounding box center [397, 224] width 120 height 12
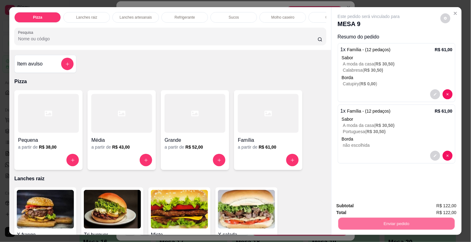
click at [358, 205] on button "Não registrar e enviar pedido" at bounding box center [376, 206] width 65 height 12
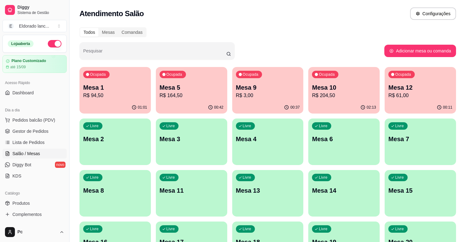
click at [344, 89] on p "Mesa 10" at bounding box center [344, 87] width 64 height 9
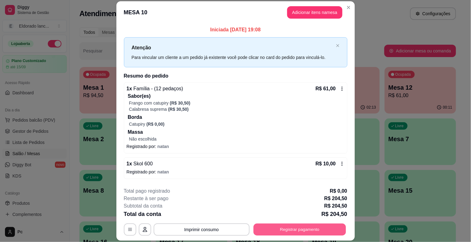
click at [330, 227] on button "Registrar pagamento" at bounding box center [299, 230] width 93 height 12
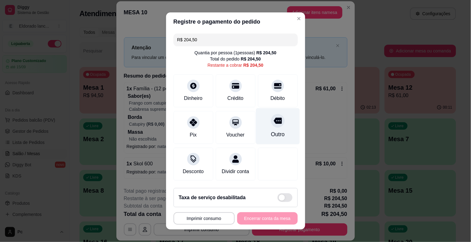
click at [274, 122] on icon at bounding box center [278, 121] width 8 height 6
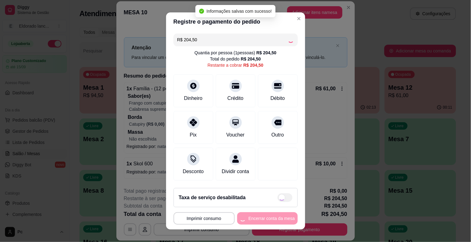
type input "R$ 0,00"
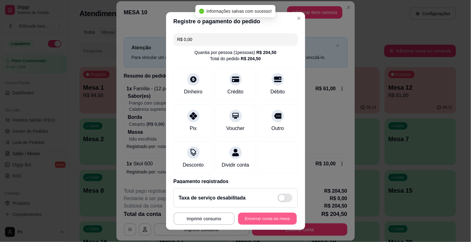
click at [267, 221] on button "Encerrar conta da mesa" at bounding box center [267, 219] width 59 height 12
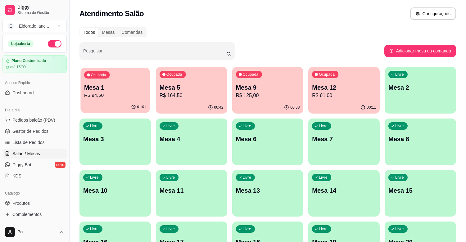
click at [110, 92] on p "R$ 94,50" at bounding box center [115, 95] width 62 height 7
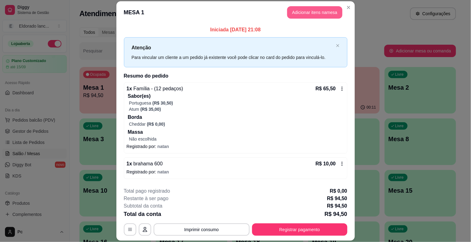
click at [306, 15] on button "Adicionar itens na mesa" at bounding box center [314, 12] width 55 height 12
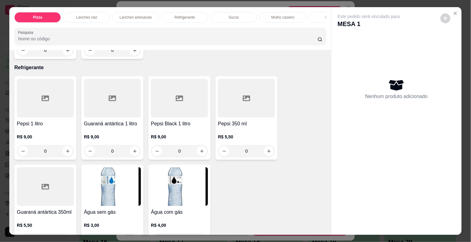
scroll to position [1125, 0]
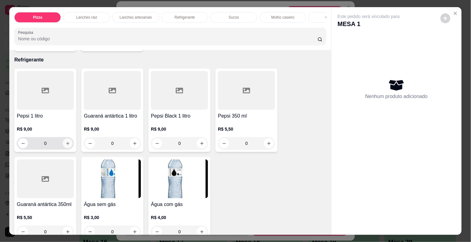
click at [66, 145] on icon "increase-product-quantity" at bounding box center [68, 143] width 5 height 5
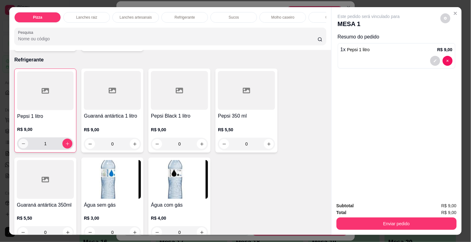
click at [18, 144] on div "1" at bounding box center [45, 144] width 54 height 12
type input "0"
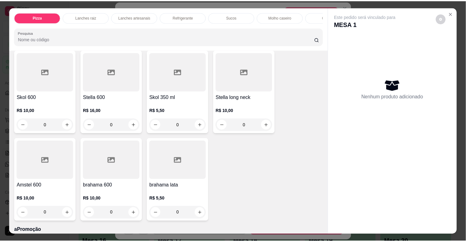
scroll to position [1542, 0]
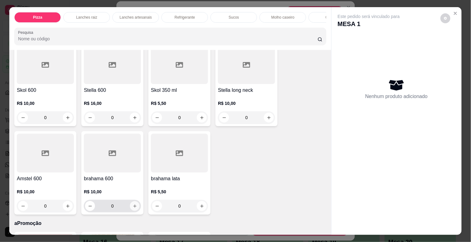
click at [133, 209] on icon "increase-product-quantity" at bounding box center [135, 206] width 5 height 5
type input "1"
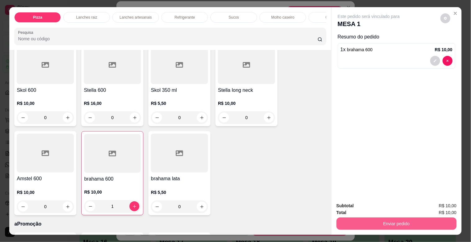
click at [337, 219] on div "Enviar pedido" at bounding box center [397, 223] width 120 height 14
click at [354, 223] on button "Enviar pedido" at bounding box center [396, 224] width 116 height 12
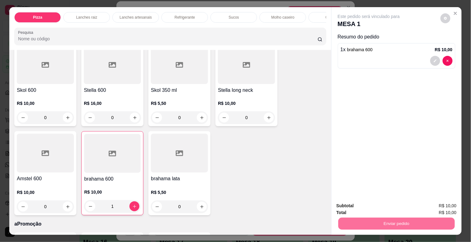
click at [353, 201] on button "Não registrar e enviar pedido" at bounding box center [376, 205] width 63 height 11
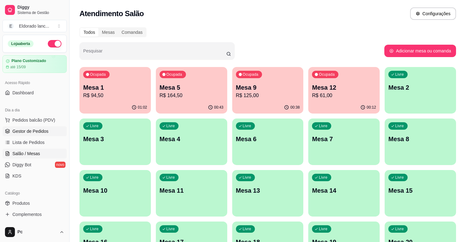
click at [30, 131] on span "Gestor de Pedidos" at bounding box center [30, 131] width 36 height 6
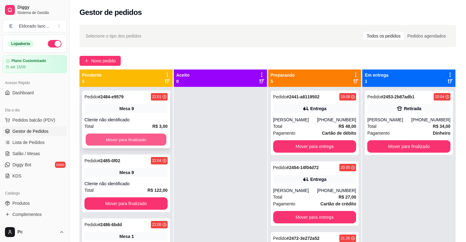
click at [105, 143] on button "Mover para finalizado" at bounding box center [126, 140] width 81 height 12
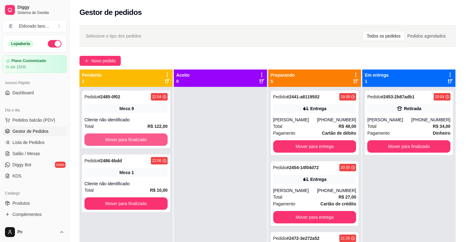
click at [105, 143] on button "Mover para finalizado" at bounding box center [125, 140] width 83 height 12
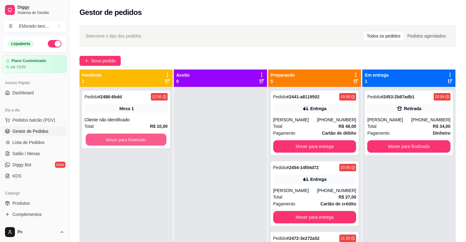
click at [105, 143] on button "Mover para finalizado" at bounding box center [126, 140] width 81 height 12
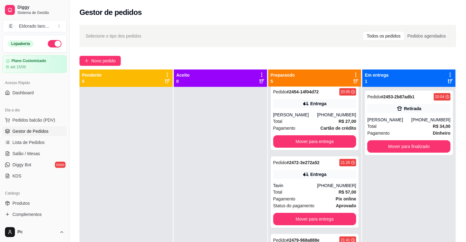
scroll to position [80, 0]
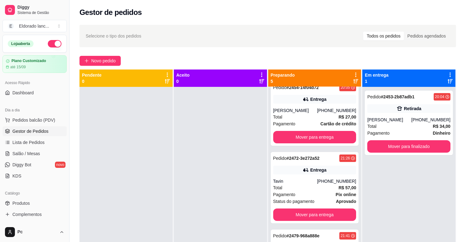
drag, startPoint x: 351, startPoint y: 183, endPoint x: 361, endPoint y: 210, distance: 28.2
click at [361, 210] on div "Pendente 0 Aceito 0 Preparando 5 Pedido # 2441-a8119502 19:08 Entrega Marianna …" at bounding box center [268, 191] width 377 height 242
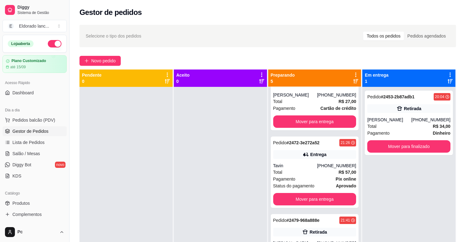
scroll to position [102, 0]
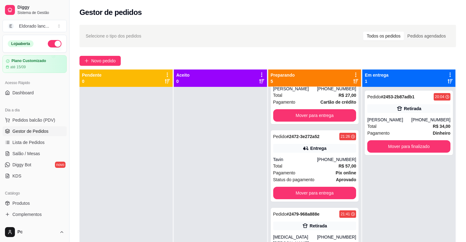
click at [363, 185] on div "Pedido # 2453-2b87adb1 20:04 Retirada [PERSON_NAME] [PHONE_NUMBER] Total R$ 34,…" at bounding box center [409, 208] width 93 height 242
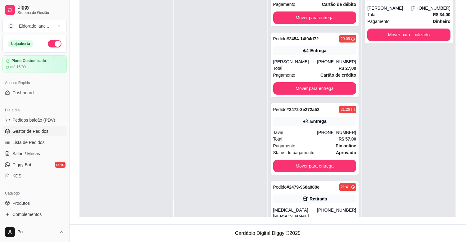
scroll to position [0, 0]
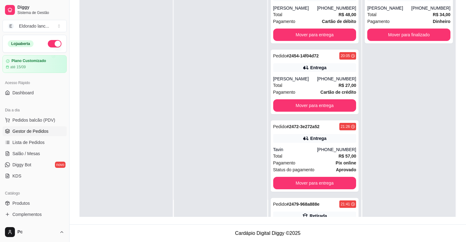
drag, startPoint x: 358, startPoint y: 126, endPoint x: 358, endPoint y: 98, distance: 28.0
click at [363, 98] on div "Pedido # 2453-2b87adb1 20:04 Retirada [PERSON_NAME] [PHONE_NUMBER] Total R$ 34,…" at bounding box center [409, 96] width 93 height 242
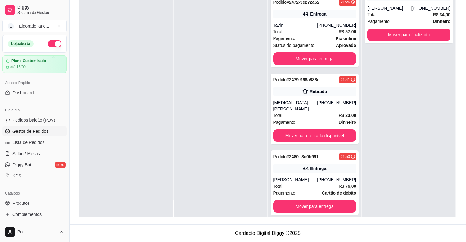
scroll to position [79, 0]
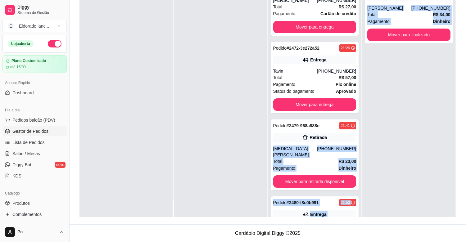
drag, startPoint x: 352, startPoint y: 140, endPoint x: 362, endPoint y: 98, distance: 43.3
click at [362, 98] on div "Pendente 0 Aceito 0 Preparando 5 Pedido # 2441-a8119502 19:08 Entrega Marianna …" at bounding box center [268, 96] width 377 height 242
click at [363, 98] on div "Pedido # 2453-2b87adb1 20:04 Retirada [PERSON_NAME] [PHONE_NUMBER] Total R$ 34,…" at bounding box center [409, 96] width 93 height 242
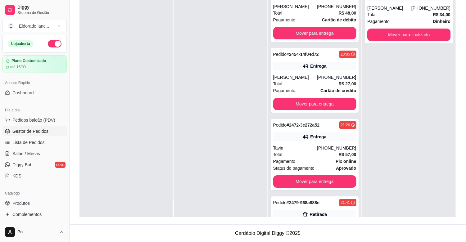
scroll to position [0, 0]
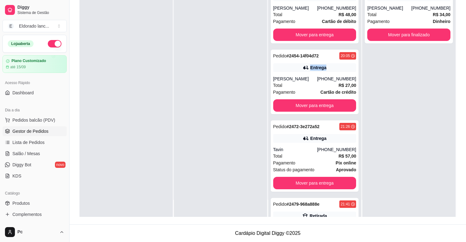
drag, startPoint x: 351, startPoint y: 70, endPoint x: 354, endPoint y: 56, distance: 14.6
click at [354, 56] on div "Pedido # 2441-a8119502 19:08 Entrega Marianna [PHONE_NUMBER] Total R$ 48,00 Pag…" at bounding box center [314, 96] width 93 height 242
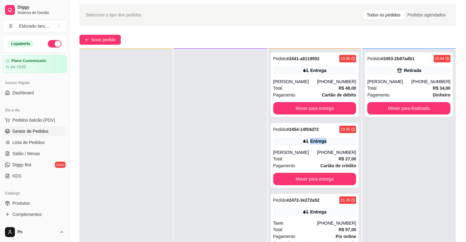
scroll to position [20, 0]
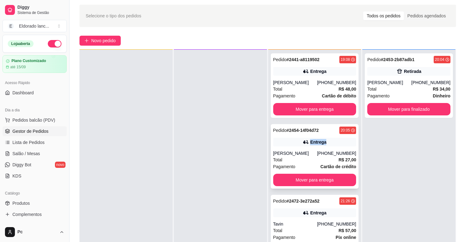
click at [327, 144] on div "Entrega" at bounding box center [314, 142] width 83 height 9
click at [311, 97] on div "Pagamento Cartão de débito" at bounding box center [314, 96] width 83 height 7
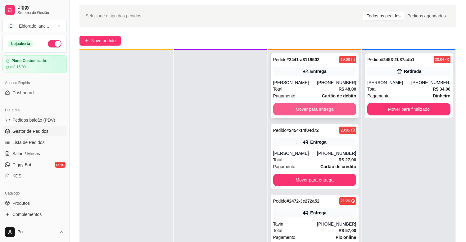
click at [306, 111] on button "Mover para entrega" at bounding box center [314, 109] width 83 height 12
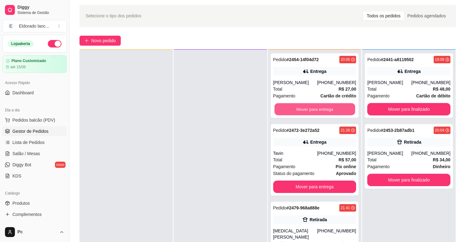
click at [306, 111] on button "Mover para entrega" at bounding box center [315, 109] width 81 height 12
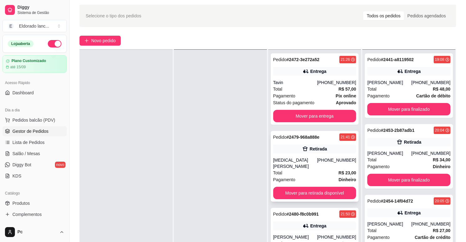
click at [305, 144] on div "Pedido # 2479-968a888e 21:41 Retirada [MEDICAL_DATA][PERSON_NAME] [PHONE_NUMBER…" at bounding box center [315, 166] width 88 height 71
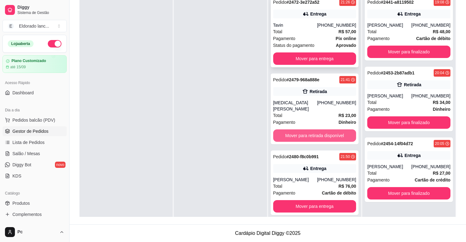
scroll to position [60, 0]
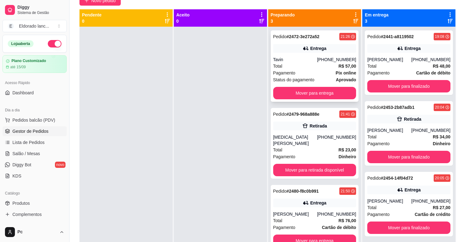
click at [284, 46] on div "Entrega" at bounding box center [314, 48] width 83 height 9
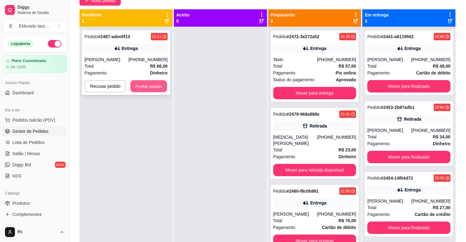
click at [152, 83] on button "Aceitar pedido" at bounding box center [148, 86] width 37 height 12
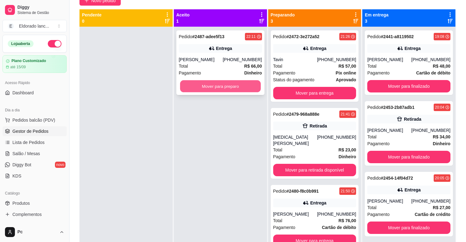
click at [199, 84] on button "Mover para preparo" at bounding box center [220, 86] width 81 height 12
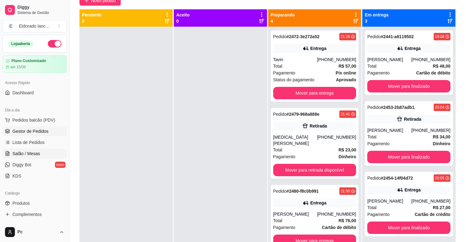
click at [37, 156] on span "Salão / Mesas" at bounding box center [26, 154] width 28 height 6
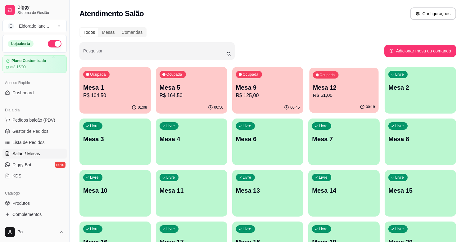
click at [324, 84] on p "Mesa 12" at bounding box center [344, 88] width 62 height 8
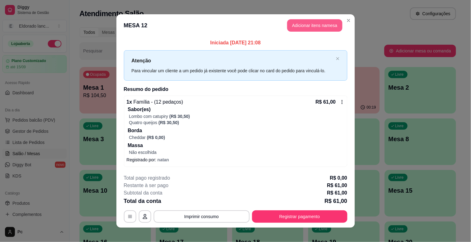
click at [322, 27] on button "Adicionar itens na mesa" at bounding box center [314, 25] width 55 height 12
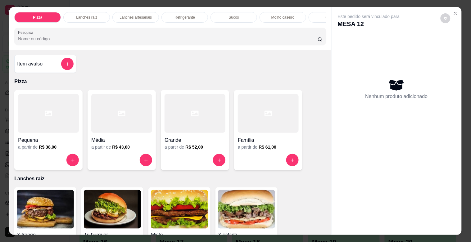
scroll to position [1242, 0]
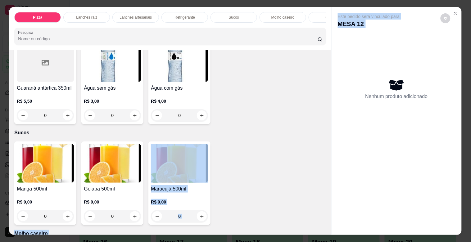
drag, startPoint x: 331, startPoint y: 179, endPoint x: 325, endPoint y: 180, distance: 6.4
click at [325, 180] on div "Pizza Lanches raiz Lanches artesanais Refrigerante Sucos Molho caseiro Cerveja …" at bounding box center [235, 121] width 452 height 228
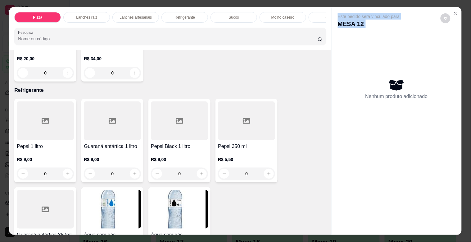
scroll to position [1087, 0]
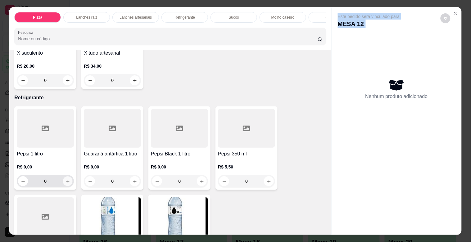
click at [66, 184] on icon "increase-product-quantity" at bounding box center [68, 181] width 5 height 5
type input "1"
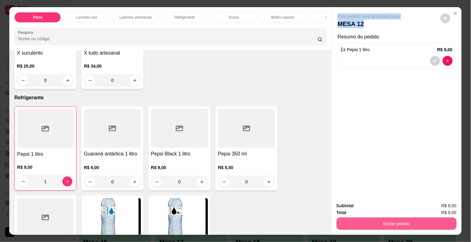
click at [349, 218] on button "Enviar pedido" at bounding box center [397, 224] width 120 height 12
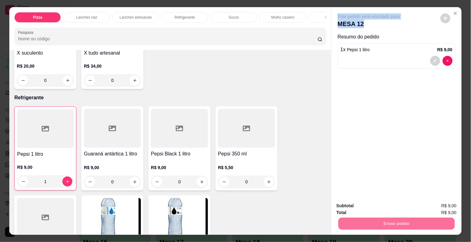
click at [355, 202] on button "Não registrar e enviar pedido" at bounding box center [376, 205] width 63 height 11
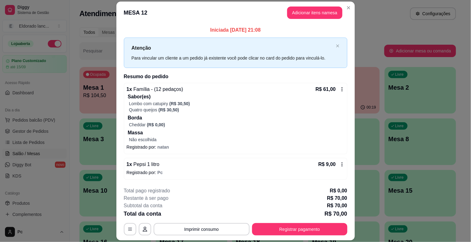
click at [234, 231] on div "**********" at bounding box center [235, 121] width 471 height 242
click at [218, 231] on button "Imprimir consumo" at bounding box center [201, 229] width 93 height 12
click at [207, 213] on button "IMPRESSORA" at bounding box center [201, 215] width 45 height 10
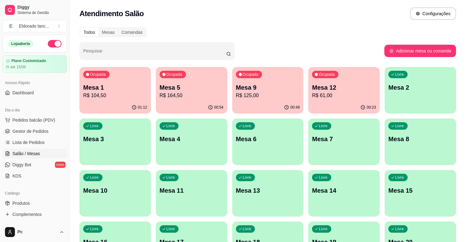
click at [123, 89] on p "Mesa 1" at bounding box center [115, 87] width 64 height 9
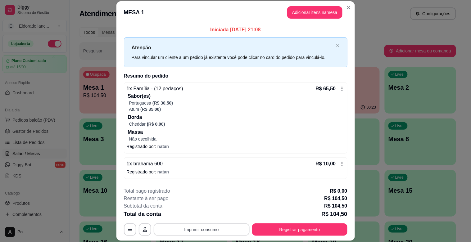
click at [198, 226] on button "Imprimir consumo" at bounding box center [202, 230] width 96 height 12
click at [203, 212] on button "IMPRESSORA" at bounding box center [201, 216] width 45 height 10
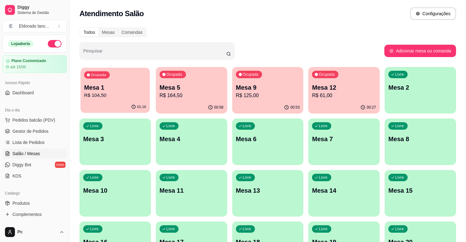
click at [105, 87] on p "Mesa 1" at bounding box center [115, 88] width 62 height 8
click at [24, 128] on span "Gestor de Pedidos" at bounding box center [30, 131] width 36 height 6
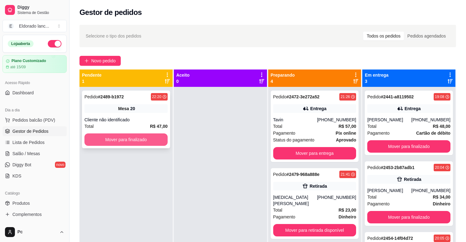
click at [144, 138] on button "Mover para finalizado" at bounding box center [125, 140] width 83 height 12
click at [144, 138] on button "Mover para finalizado" at bounding box center [126, 140] width 81 height 12
click at [152, 132] on div "Pedido # 2491-9bf9d 22:36 Mesa 2 Cliente não identificado Total R$ 10,00 Mover …" at bounding box center [126, 120] width 88 height 58
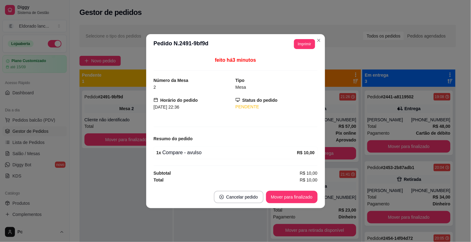
click at [149, 136] on div "feito há 3 minutos Número da Mesa 2 Tipo Mesa Horário do pedido [DATE] 22:36 St…" at bounding box center [235, 120] width 179 height 132
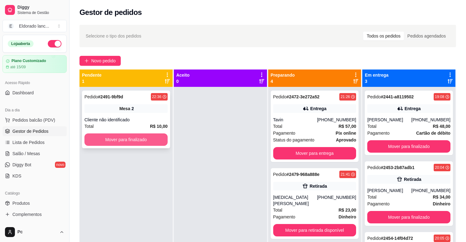
click at [121, 144] on button "Mover para finalizado" at bounding box center [125, 140] width 83 height 12
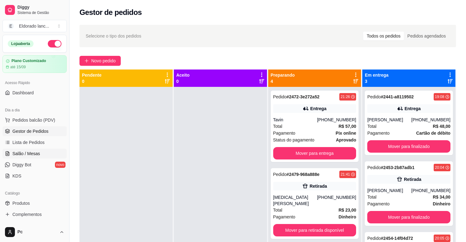
click at [31, 154] on span "Salão / Mesas" at bounding box center [26, 154] width 28 height 6
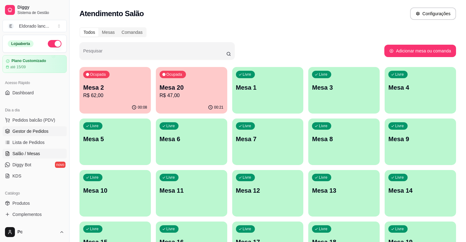
click at [23, 130] on span "Gestor de Pedidos" at bounding box center [30, 131] width 36 height 6
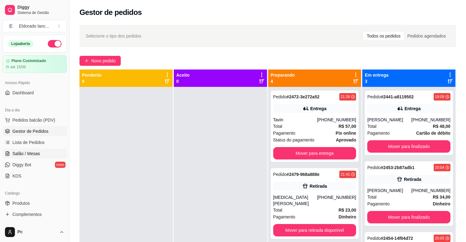
click at [28, 157] on link "Salão / Mesas" at bounding box center [34, 154] width 64 height 10
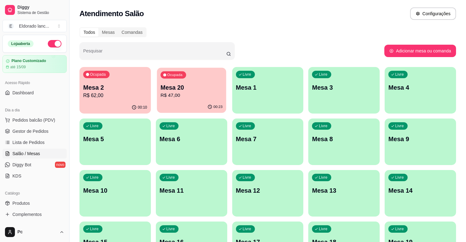
click at [174, 101] on button "Ocupada Mesa 20 R$ 47,00 00:23" at bounding box center [191, 90] width 69 height 45
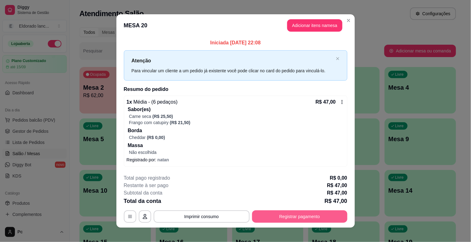
click at [275, 214] on button "Registrar pagamento" at bounding box center [299, 217] width 95 height 12
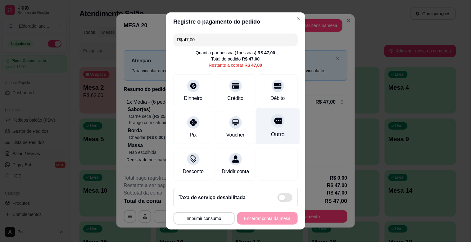
click at [271, 134] on div "Outro" at bounding box center [278, 134] width 14 height 8
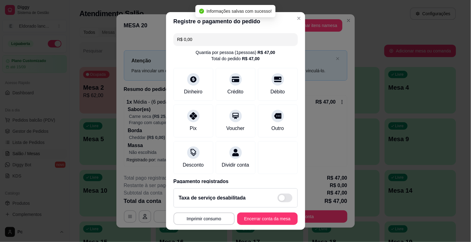
type input "R$ 0,00"
click at [267, 222] on button "Encerrar conta da mesa" at bounding box center [267, 219] width 59 height 12
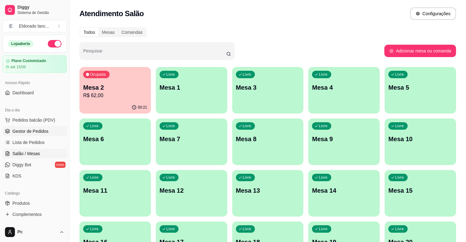
click at [26, 132] on span "Gestor de Pedidos" at bounding box center [30, 131] width 36 height 6
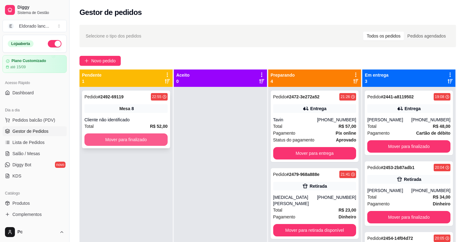
click at [145, 139] on button "Mover para finalizado" at bounding box center [125, 140] width 83 height 12
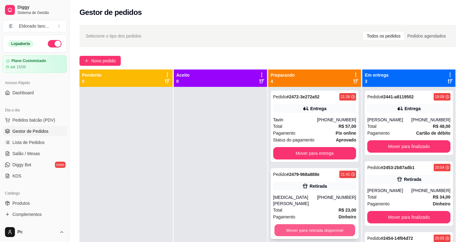
click at [327, 225] on button "Mover para retirada disponível" at bounding box center [315, 231] width 81 height 12
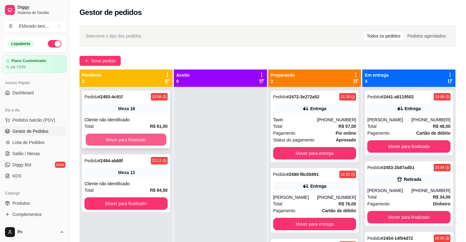
click at [128, 138] on button "Mover para finalizado" at bounding box center [126, 140] width 81 height 12
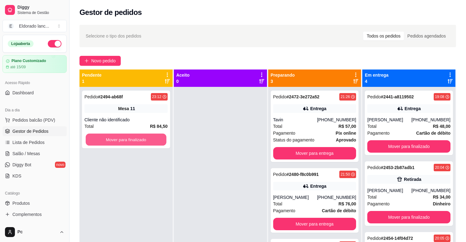
click at [128, 138] on button "Mover para finalizado" at bounding box center [126, 140] width 81 height 12
click at [130, 139] on button "Mover para finalizado" at bounding box center [126, 140] width 81 height 12
click at [147, 135] on button "Mover para finalizado" at bounding box center [126, 140] width 81 height 12
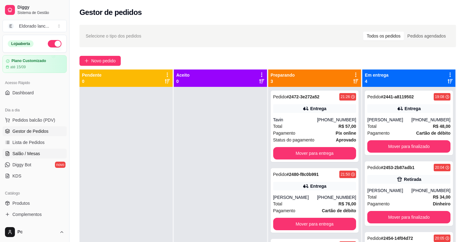
click at [21, 150] on link "Salão / Mesas" at bounding box center [34, 154] width 64 height 10
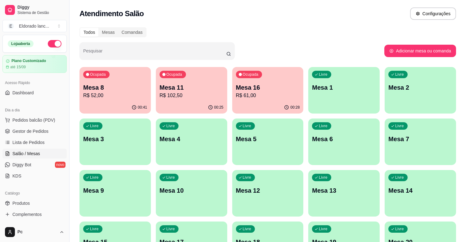
click at [110, 96] on p "R$ 52,00" at bounding box center [115, 95] width 64 height 7
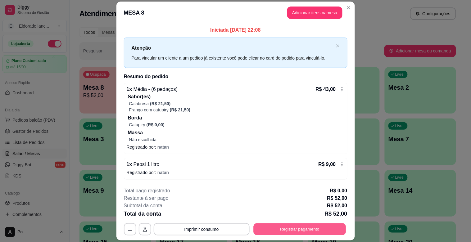
click at [322, 226] on button "Registrar pagamento" at bounding box center [299, 229] width 93 height 12
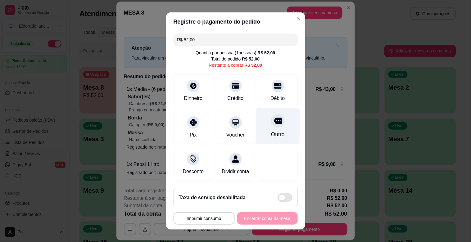
click at [271, 131] on div "Outro" at bounding box center [278, 134] width 14 height 8
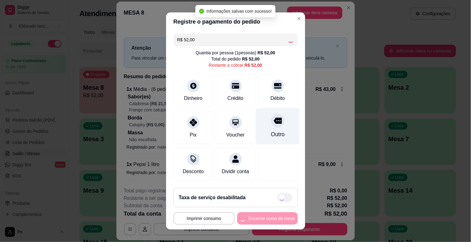
type input "R$ 0,00"
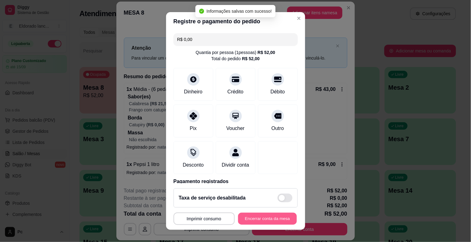
click at [254, 225] on button "Encerrar conta da mesa" at bounding box center [267, 219] width 59 height 12
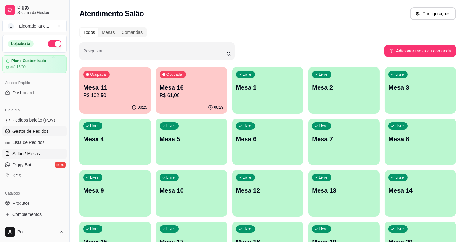
click at [41, 134] on span "Gestor de Pedidos" at bounding box center [30, 131] width 36 height 6
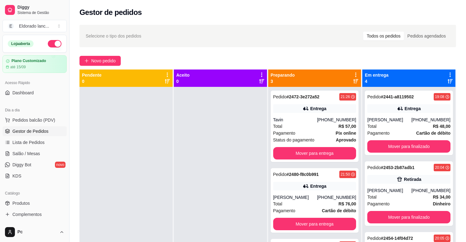
click at [24, 125] on ul "Pedidos balcão (PDV) Gestor de Pedidos Lista de Pedidos Salão / Mesas Diggy Bot…" at bounding box center [34, 148] width 64 height 66
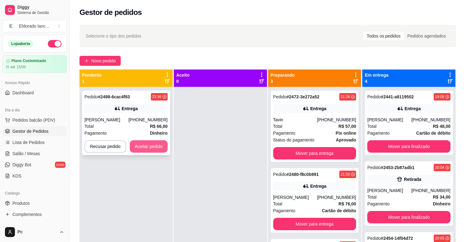
click at [151, 141] on button "Aceitar pedido" at bounding box center [149, 146] width 38 height 12
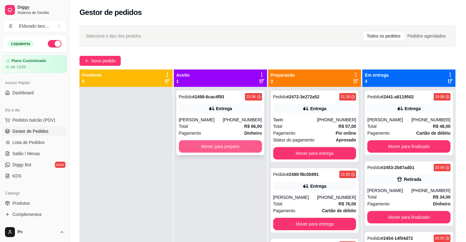
click at [211, 143] on button "Mover para preparo" at bounding box center [220, 146] width 83 height 12
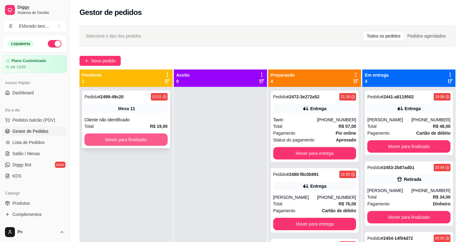
click at [108, 140] on button "Mover para finalizado" at bounding box center [125, 140] width 83 height 12
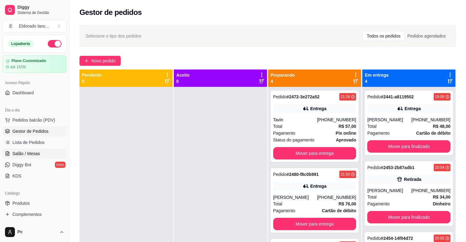
click at [33, 157] on link "Salão / Mesas" at bounding box center [34, 154] width 64 height 10
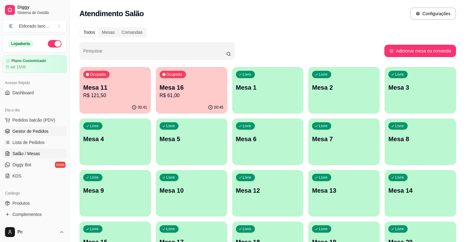
click at [22, 130] on span "Gestor de Pedidos" at bounding box center [30, 131] width 36 height 6
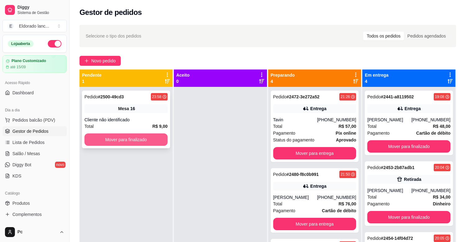
click at [142, 135] on button "Mover para finalizado" at bounding box center [125, 140] width 83 height 12
click at [126, 141] on button "Mover para finalizado" at bounding box center [126, 140] width 81 height 12
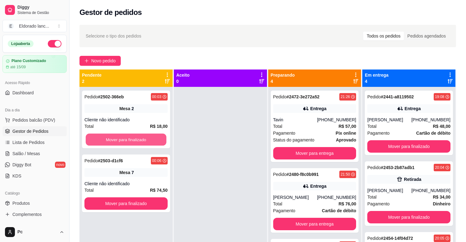
click at [126, 141] on button "Mover para finalizado" at bounding box center [126, 140] width 81 height 12
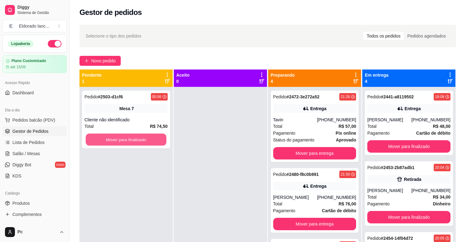
click at [126, 141] on button "Mover para finalizado" at bounding box center [126, 140] width 81 height 12
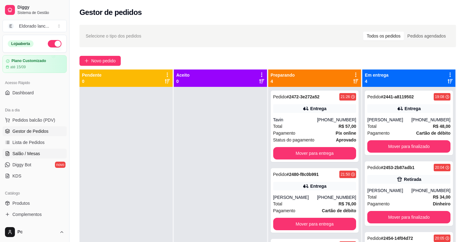
click at [31, 153] on span "Salão / Mesas" at bounding box center [26, 154] width 28 height 6
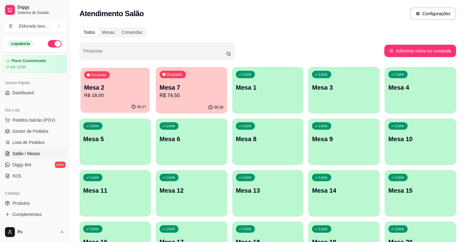
click at [103, 107] on div "00:17" at bounding box center [114, 107] width 69 height 12
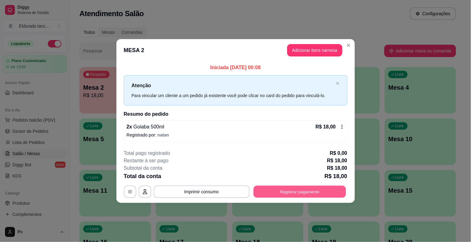
click at [291, 191] on button "Registrar pagamento" at bounding box center [299, 192] width 93 height 12
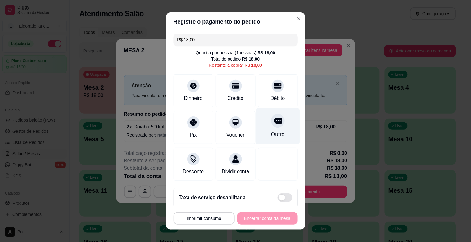
click at [261, 126] on div "Outro" at bounding box center [278, 126] width 44 height 36
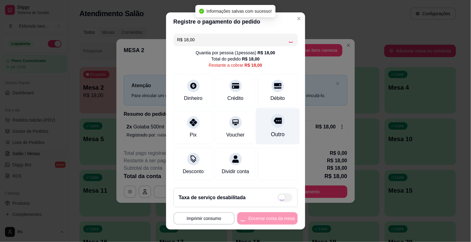
type input "R$ 0,00"
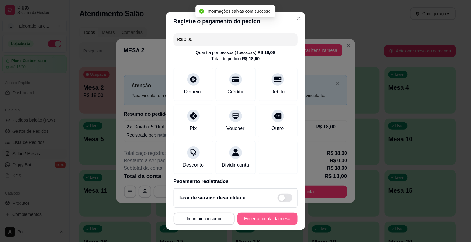
click at [257, 220] on button "Encerrar conta da mesa" at bounding box center [267, 219] width 61 height 12
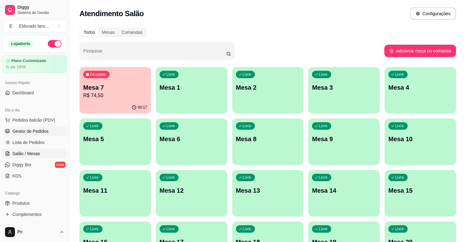
click at [29, 134] on span "Gestor de Pedidos" at bounding box center [30, 131] width 36 height 6
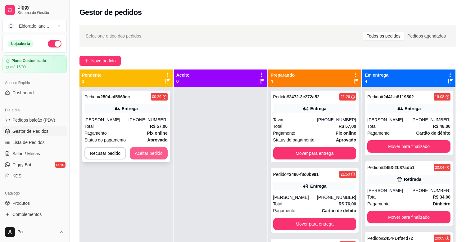
click at [149, 156] on button "Aceitar pedido" at bounding box center [149, 153] width 38 height 12
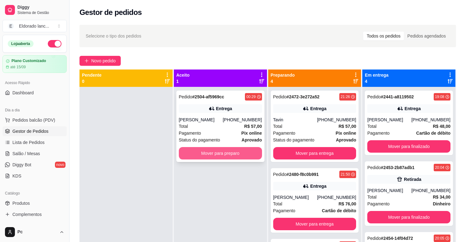
click at [180, 154] on button "Mover para preparo" at bounding box center [220, 153] width 83 height 12
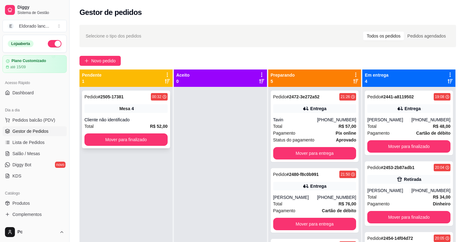
click at [147, 146] on div "Pedido # 2505-17381 00:32 Mesa 4 Cliente não identificado Total R$ 52,00 Mover …" at bounding box center [126, 120] width 88 height 58
click at [126, 141] on button "Mover para finalizado" at bounding box center [125, 140] width 83 height 12
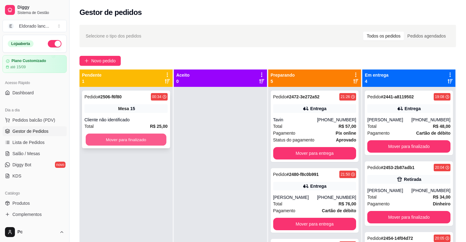
click at [112, 143] on button "Mover para finalizado" at bounding box center [126, 140] width 81 height 12
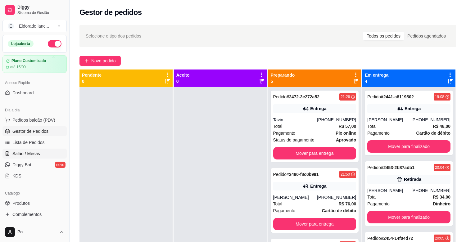
click at [20, 154] on span "Salão / Mesas" at bounding box center [26, 154] width 28 height 6
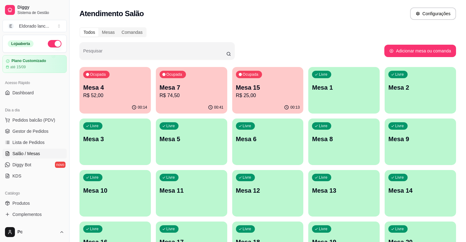
click at [217, 83] on p "Mesa 7" at bounding box center [192, 87] width 64 height 9
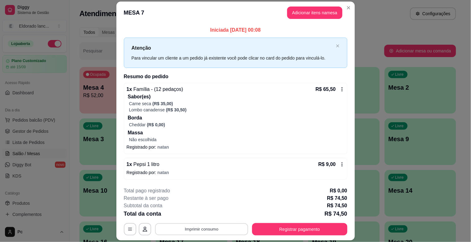
click at [200, 225] on button "Imprimir consumo" at bounding box center [201, 229] width 93 height 12
click at [186, 218] on button "IMPRESSORA" at bounding box center [200, 215] width 43 height 10
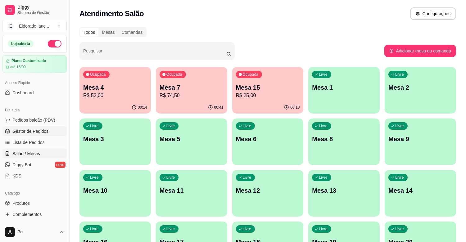
click at [38, 133] on span "Gestor de Pedidos" at bounding box center [30, 131] width 36 height 6
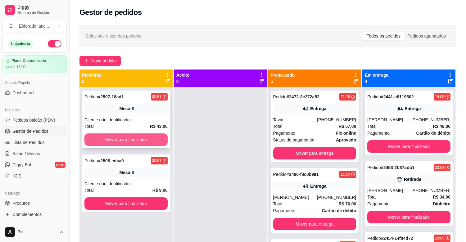
click at [148, 137] on button "Mover para finalizado" at bounding box center [125, 140] width 83 height 12
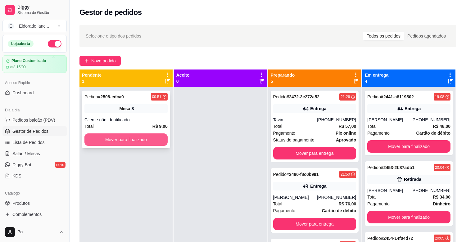
click at [136, 139] on button "Mover para finalizado" at bounding box center [125, 140] width 83 height 12
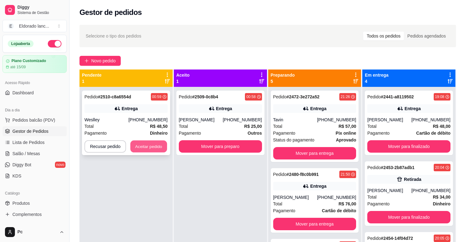
click at [139, 146] on button "Aceitar pedido" at bounding box center [148, 147] width 37 height 12
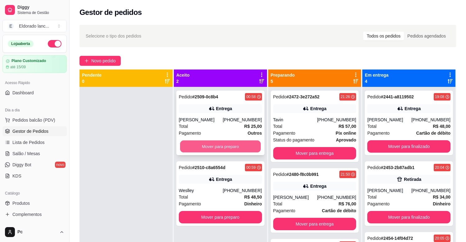
click at [198, 147] on button "Mover para preparo" at bounding box center [220, 147] width 81 height 12
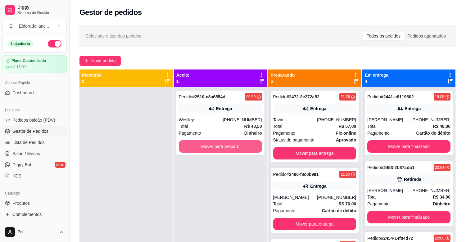
click at [198, 147] on button "Mover para preparo" at bounding box center [220, 146] width 83 height 12
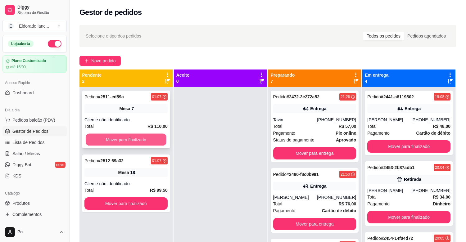
click at [148, 135] on button "Mover para finalizado" at bounding box center [126, 140] width 81 height 12
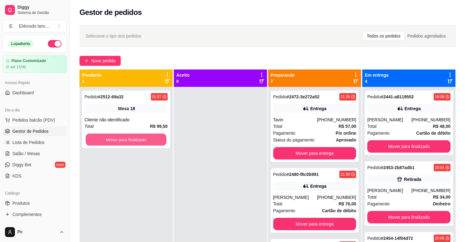
click at [148, 135] on button "Mover para finalizado" at bounding box center [126, 140] width 81 height 12
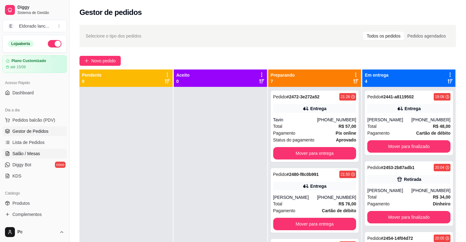
click at [35, 155] on span "Salão / Mesas" at bounding box center [26, 154] width 28 height 6
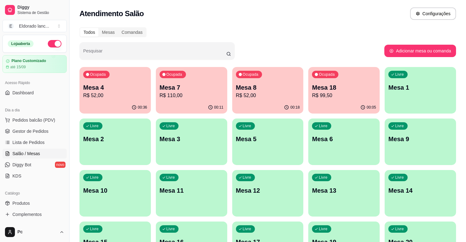
click at [94, 100] on div "Ocupada Mesa 4 R$ 52,00" at bounding box center [115, 84] width 71 height 34
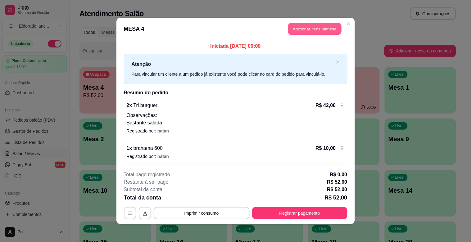
click at [311, 27] on button "Adicionar itens na mesa" at bounding box center [314, 29] width 53 height 12
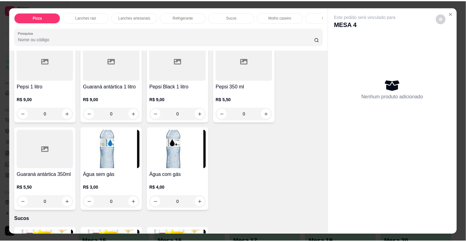
scroll to position [1148, 0]
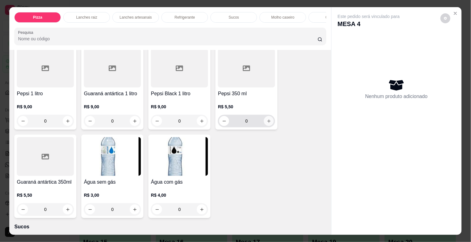
click at [267, 123] on icon "increase-product-quantity" at bounding box center [268, 121] width 3 height 3
type input "1"
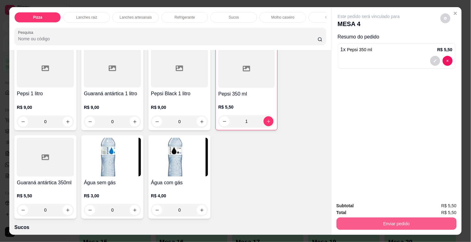
click at [367, 221] on button "Enviar pedido" at bounding box center [397, 224] width 120 height 12
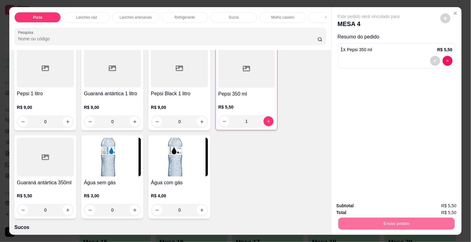
click at [366, 207] on button "Não registrar e enviar pedido" at bounding box center [376, 205] width 63 height 11
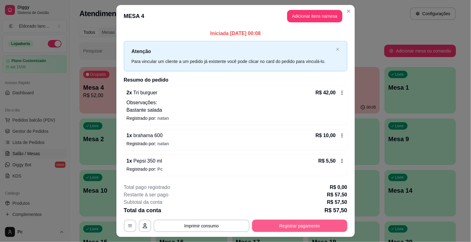
click at [310, 226] on button "Registrar pagamento" at bounding box center [299, 226] width 95 height 12
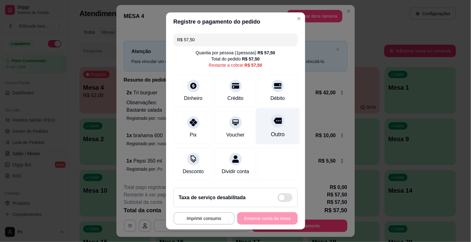
click at [271, 135] on div "Outro" at bounding box center [278, 134] width 14 height 8
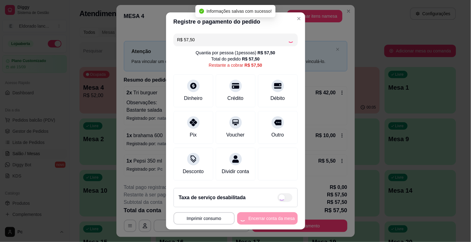
type input "R$ 0,00"
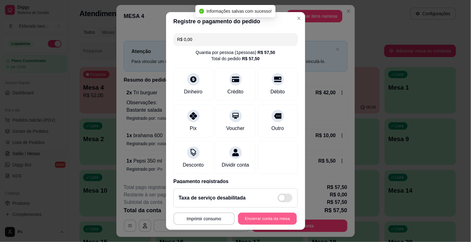
click at [261, 217] on button "Encerrar conta da mesa" at bounding box center [267, 219] width 59 height 12
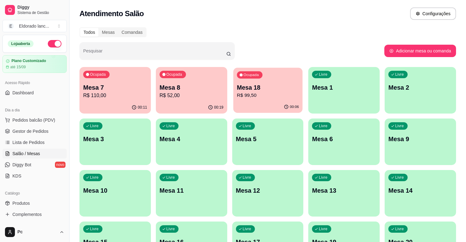
click at [276, 101] on div "Ocupada Mesa 18 R$ 99,50" at bounding box center [267, 85] width 69 height 34
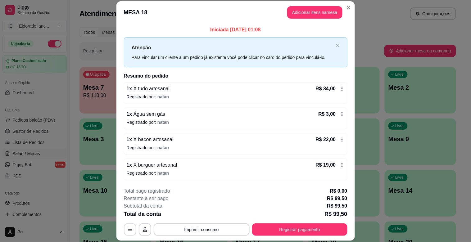
click at [129, 229] on icon "button" at bounding box center [130, 229] width 5 height 5
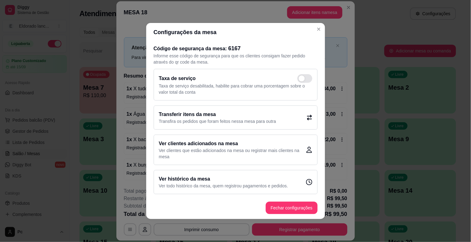
click at [196, 114] on h2 "Transferir itens da mesa" at bounding box center [217, 114] width 117 height 7
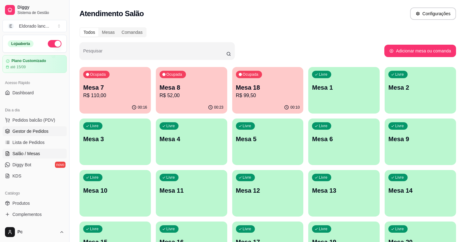
click at [27, 128] on link "Gestor de Pedidos" at bounding box center [34, 131] width 64 height 10
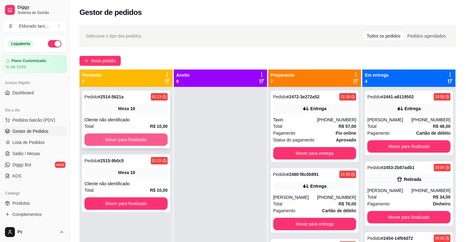
click at [136, 145] on button "Mover para finalizado" at bounding box center [125, 140] width 83 height 12
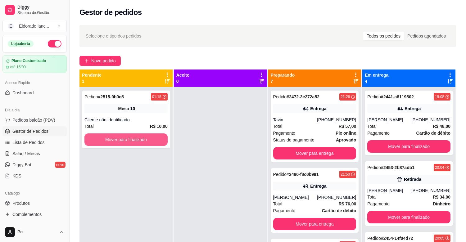
click at [136, 145] on button "Mover para finalizado" at bounding box center [125, 140] width 83 height 12
click at [123, 142] on button "Mover para finalizado" at bounding box center [125, 140] width 83 height 12
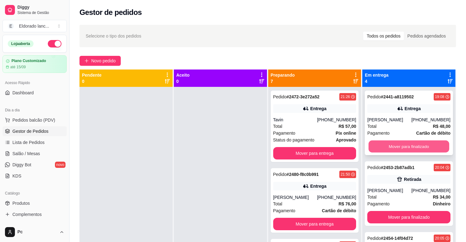
click at [403, 142] on button "Mover para finalizado" at bounding box center [409, 147] width 81 height 12
click at [402, 144] on button "Mover para finalizado" at bounding box center [409, 147] width 81 height 12
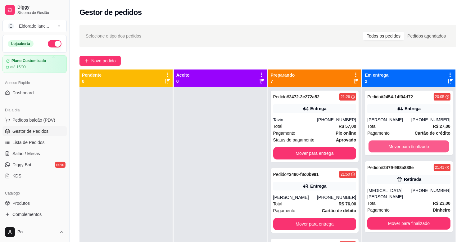
click at [402, 144] on button "Mover para finalizado" at bounding box center [409, 147] width 81 height 12
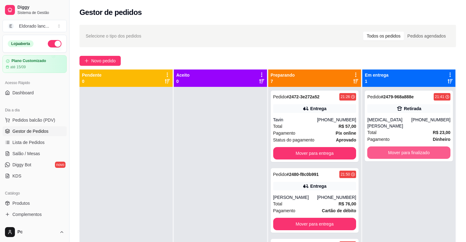
click at [402, 147] on button "Mover para finalizado" at bounding box center [408, 153] width 83 height 12
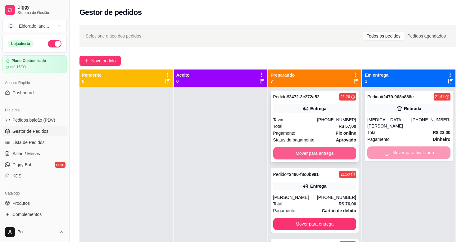
click at [306, 157] on button "Mover para entrega" at bounding box center [314, 153] width 83 height 12
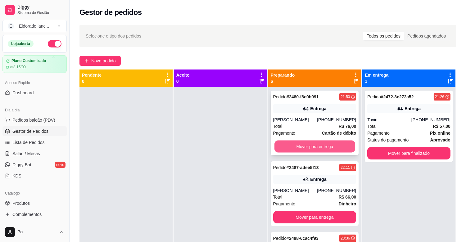
click at [307, 147] on button "Mover para entrega" at bounding box center [315, 147] width 81 height 12
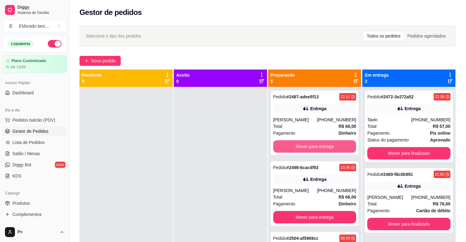
click at [307, 147] on button "Mover para entrega" at bounding box center [314, 146] width 83 height 12
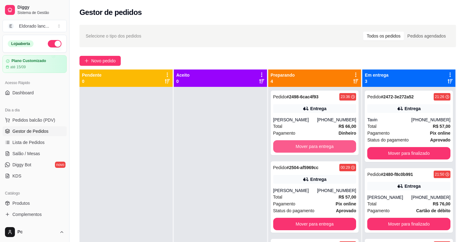
click at [307, 147] on button "Mover para entrega" at bounding box center [314, 146] width 83 height 12
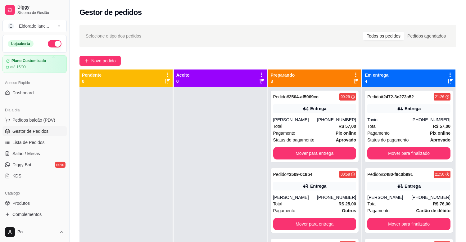
click at [307, 147] on div "Pedido # 2504-af5969cc 00:29 Entrega Micaele de [PERSON_NAME] [PHONE_NUMBER] To…" at bounding box center [315, 126] width 88 height 71
click at [397, 153] on button "Mover para finalizado" at bounding box center [408, 153] width 83 height 12
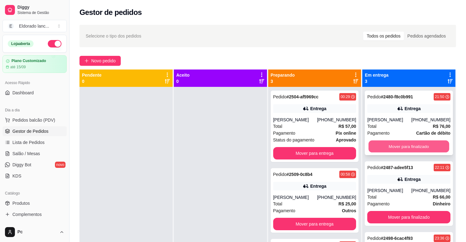
click at [398, 148] on button "Mover para finalizado" at bounding box center [409, 147] width 81 height 12
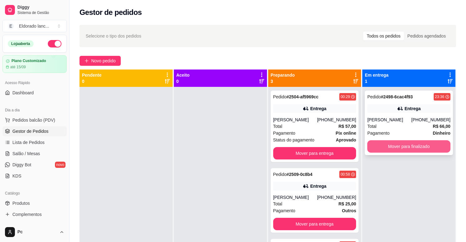
click at [386, 142] on button "Mover para finalizado" at bounding box center [408, 146] width 83 height 12
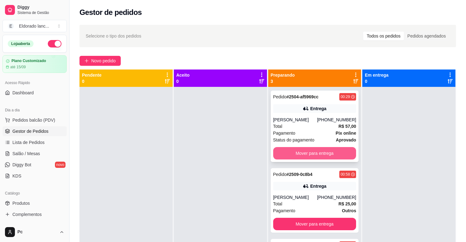
click at [288, 150] on button "Mover para entrega" at bounding box center [314, 153] width 83 height 12
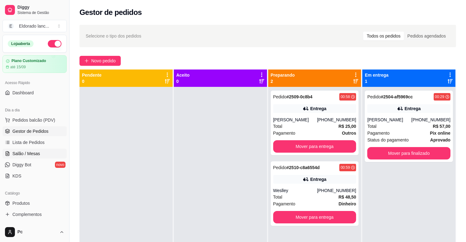
click at [16, 151] on span "Salão / Mesas" at bounding box center [26, 154] width 28 height 6
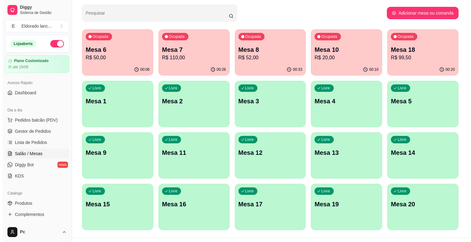
scroll to position [43, 0]
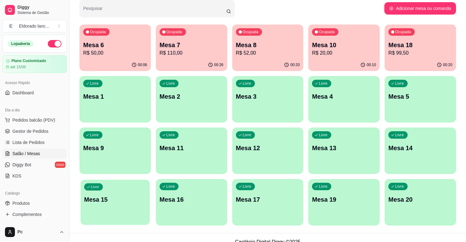
click at [105, 189] on div "Livre Mesa 15" at bounding box center [114, 199] width 69 height 38
click at [120, 199] on p "Mesa 15" at bounding box center [115, 200] width 62 height 8
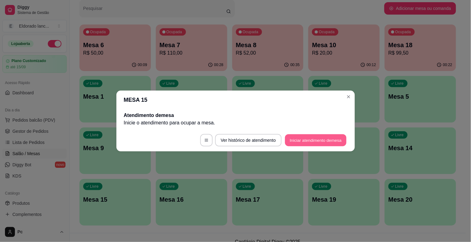
click at [304, 139] on button "Iniciar atendimento de mesa" at bounding box center [316, 141] width 62 height 12
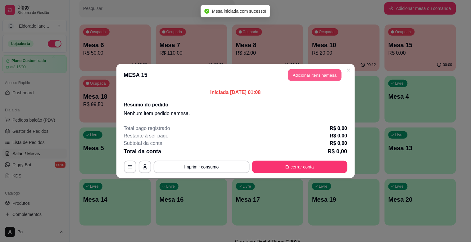
click at [311, 71] on button "Adicionar itens na mesa" at bounding box center [314, 75] width 53 height 12
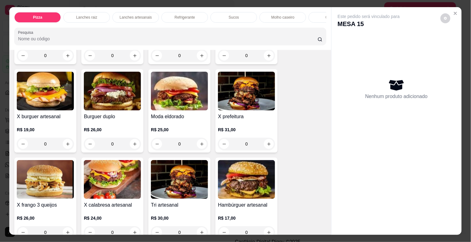
scroll to position [831, 0]
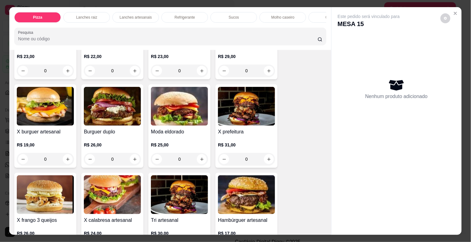
click at [131, 160] on div "0" at bounding box center [112, 159] width 57 height 12
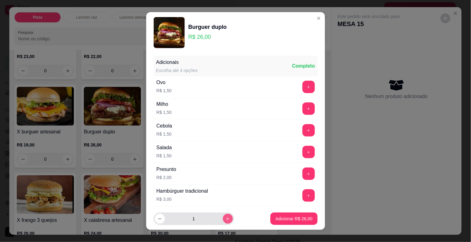
click at [226, 217] on icon "increase-product-quantity" at bounding box center [228, 219] width 5 height 5
type input "2"
click at [304, 217] on p "Adicionar R$ 52,00" at bounding box center [294, 219] width 36 height 6
type input "2"
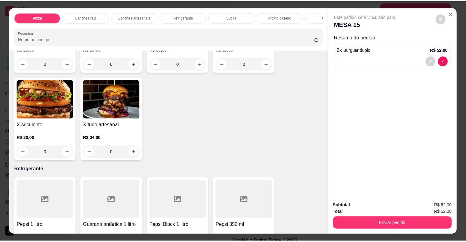
scroll to position [983, 0]
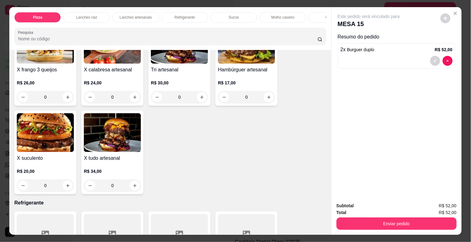
click at [266, 98] on div "0" at bounding box center [246, 97] width 57 height 12
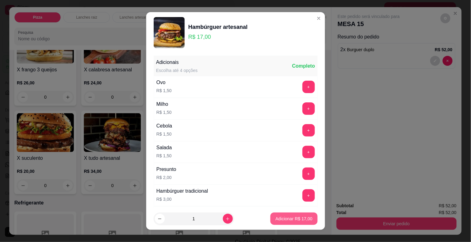
click at [279, 217] on p "Adicionar R$ 17,00" at bounding box center [294, 219] width 37 height 6
type input "1"
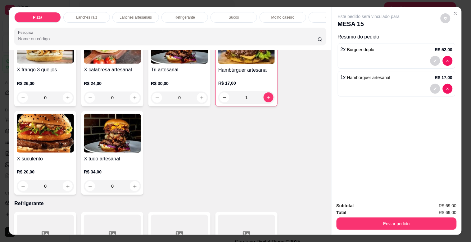
click at [132, 98] on div "0" at bounding box center [112, 98] width 57 height 12
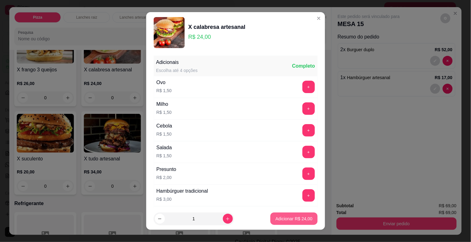
click at [276, 219] on p "Adicionar R$ 24,00" at bounding box center [294, 219] width 37 height 6
type input "1"
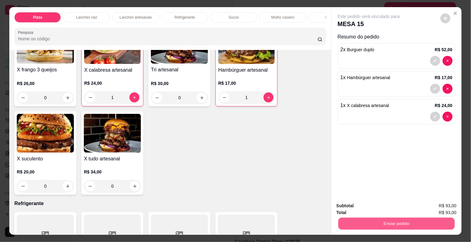
click at [349, 222] on button "Enviar pedido" at bounding box center [396, 224] width 116 height 12
click at [355, 204] on button "Não registrar e enviar pedido" at bounding box center [376, 206] width 65 height 12
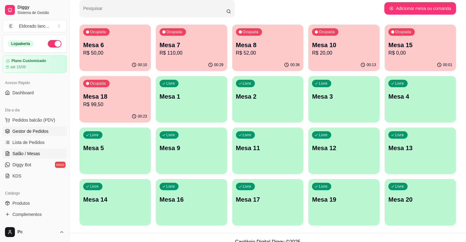
click at [11, 126] on link "Gestor de Pedidos" at bounding box center [34, 131] width 64 height 10
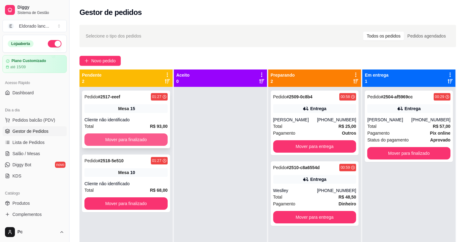
click at [144, 142] on button "Mover para finalizado" at bounding box center [125, 140] width 83 height 12
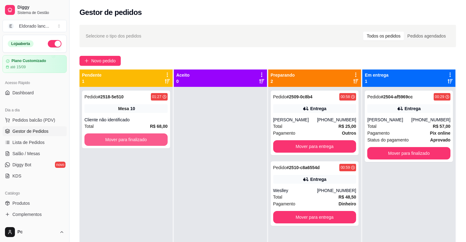
click at [144, 142] on button "Mover para finalizado" at bounding box center [125, 140] width 83 height 12
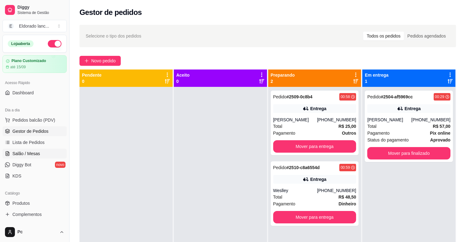
click at [32, 153] on span "Salão / Mesas" at bounding box center [26, 154] width 28 height 6
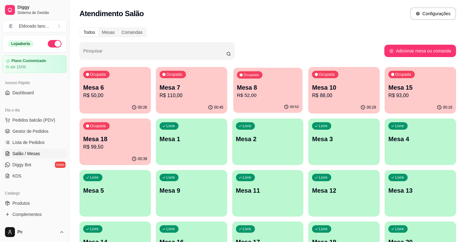
click at [245, 91] on div "Mesa 8 R$ 52,00" at bounding box center [268, 92] width 62 height 16
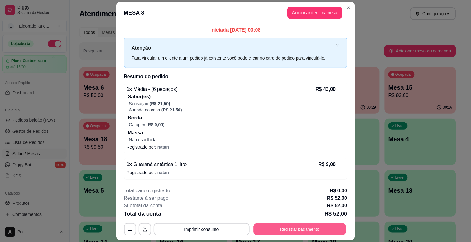
click at [263, 228] on button "Registrar pagamento" at bounding box center [299, 229] width 93 height 12
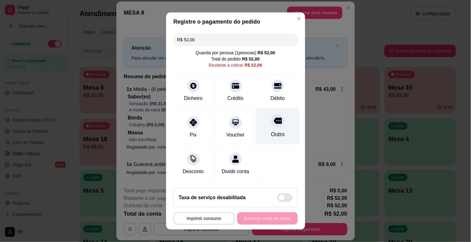
click at [271, 138] on div "Outro" at bounding box center [278, 134] width 14 height 8
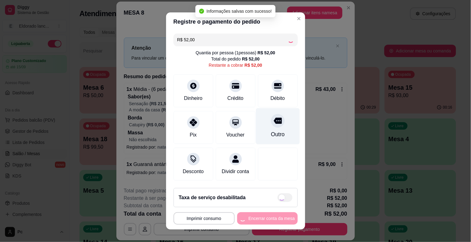
type input "R$ 0,00"
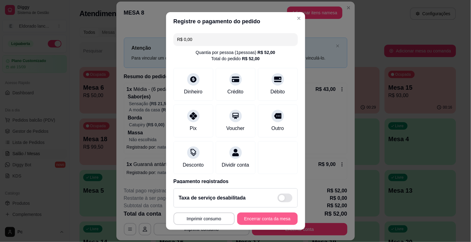
click at [251, 219] on button "Encerrar conta da mesa" at bounding box center [267, 219] width 61 height 12
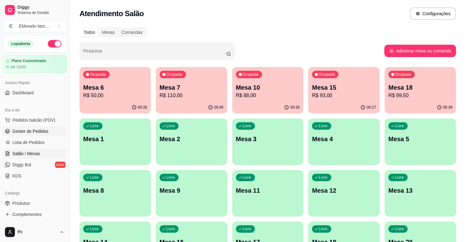
click at [30, 132] on span "Gestor de Pedidos" at bounding box center [30, 131] width 36 height 6
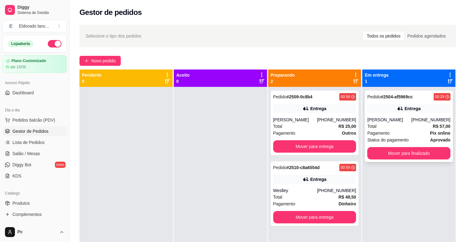
click at [411, 115] on div "Pedido # 2504-af5969cc 00:29 Entrega Micaele de [PERSON_NAME] [PHONE_NUMBER] To…" at bounding box center [409, 126] width 88 height 71
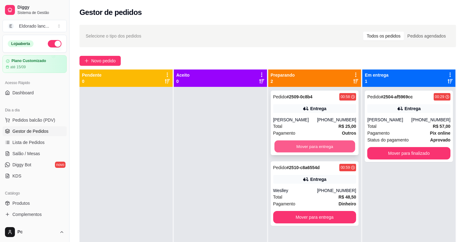
click at [326, 147] on button "Mover para entrega" at bounding box center [315, 147] width 81 height 12
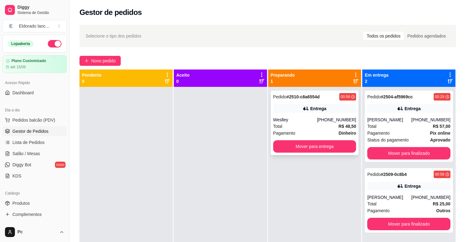
click at [301, 112] on div "Entrega" at bounding box center [314, 108] width 83 height 9
click at [306, 106] on icon at bounding box center [306, 109] width 6 height 6
click at [40, 154] on link "Salão / Mesas" at bounding box center [34, 154] width 64 height 10
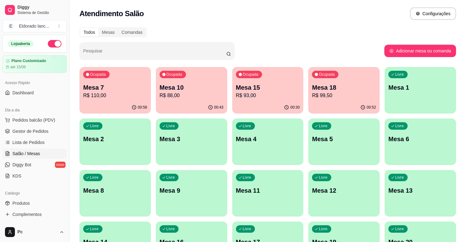
click at [321, 92] on p "R$ 99,50" at bounding box center [344, 95] width 64 height 7
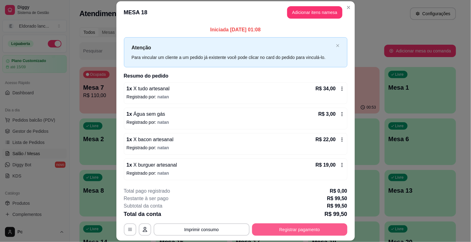
click at [299, 229] on button "Registrar pagamento" at bounding box center [299, 230] width 95 height 12
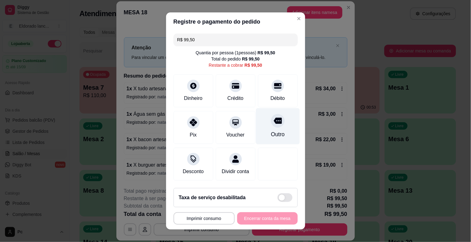
click at [256, 135] on div "Outro" at bounding box center [278, 126] width 44 height 36
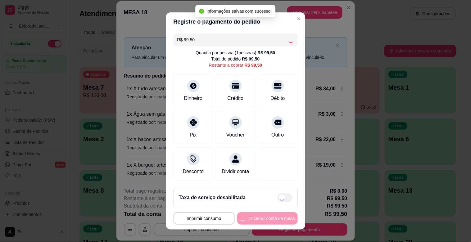
type input "R$ 0,00"
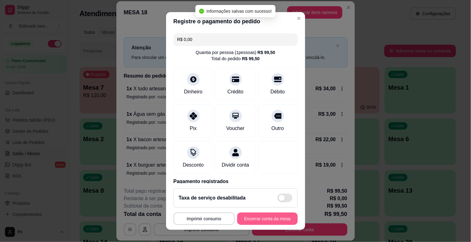
click at [254, 215] on button "Encerrar conta da mesa" at bounding box center [267, 219] width 61 height 12
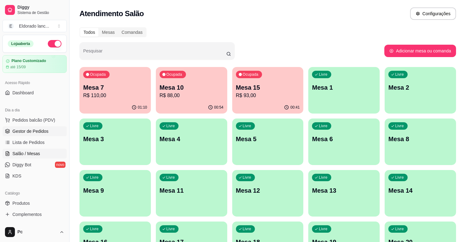
click at [39, 134] on span "Gestor de Pedidos" at bounding box center [30, 131] width 36 height 6
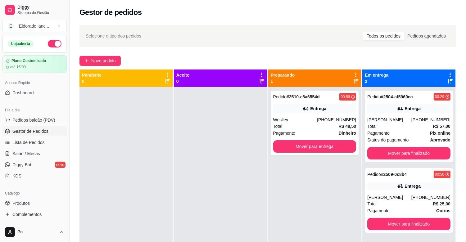
click at [449, 114] on div "Pedido # 2504-af5969cc 00:29 Entrega Micaele de [PERSON_NAME] [PHONE_NUMBER] To…" at bounding box center [409, 208] width 93 height 242
click at [433, 118] on div "[PHONE_NUMBER]" at bounding box center [431, 120] width 39 height 6
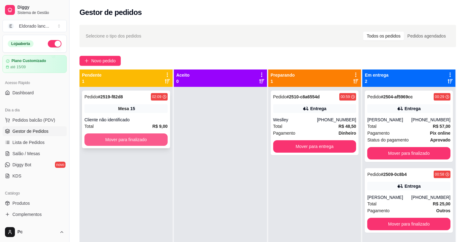
click at [112, 144] on button "Mover para finalizado" at bounding box center [125, 140] width 83 height 12
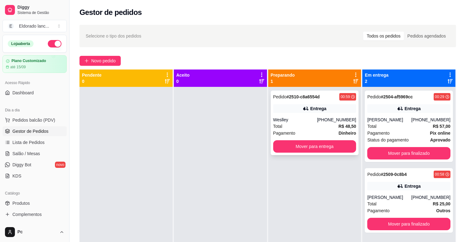
click at [162, 147] on div "Pendente 0 Aceito 0 Preparando 1 Pedido # 2510-c8a6554d 00:59 Entrega Weslley […" at bounding box center [268, 191] width 377 height 242
click at [280, 145] on button "Mover para entrega" at bounding box center [315, 147] width 81 height 12
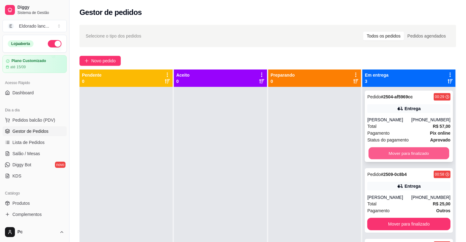
click at [413, 150] on button "Mover para finalizado" at bounding box center [409, 154] width 81 height 12
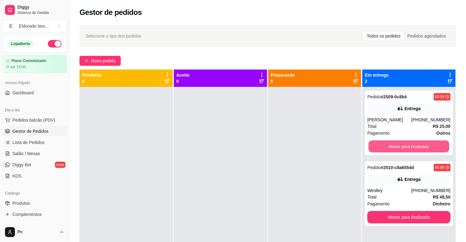
click at [413, 150] on button "Mover para finalizado" at bounding box center [409, 147] width 81 height 12
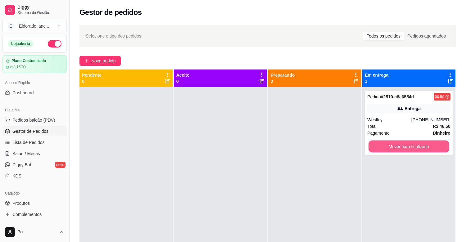
click at [413, 147] on button "Mover para finalizado" at bounding box center [409, 147] width 81 height 12
